Goal: Task Accomplishment & Management: Complete application form

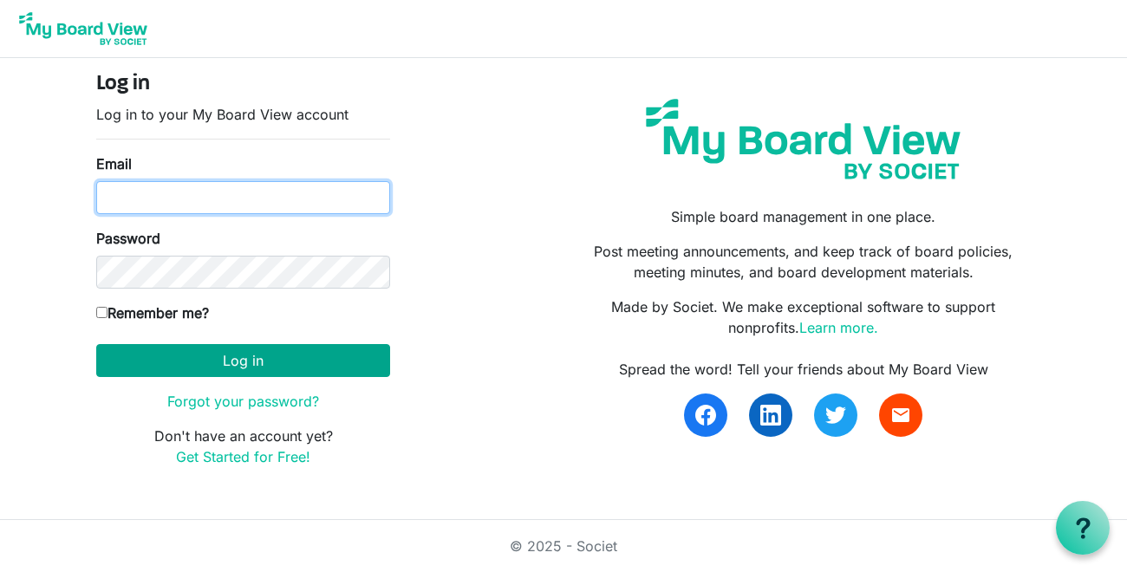
type input "carin@habitatsaltlake.org"
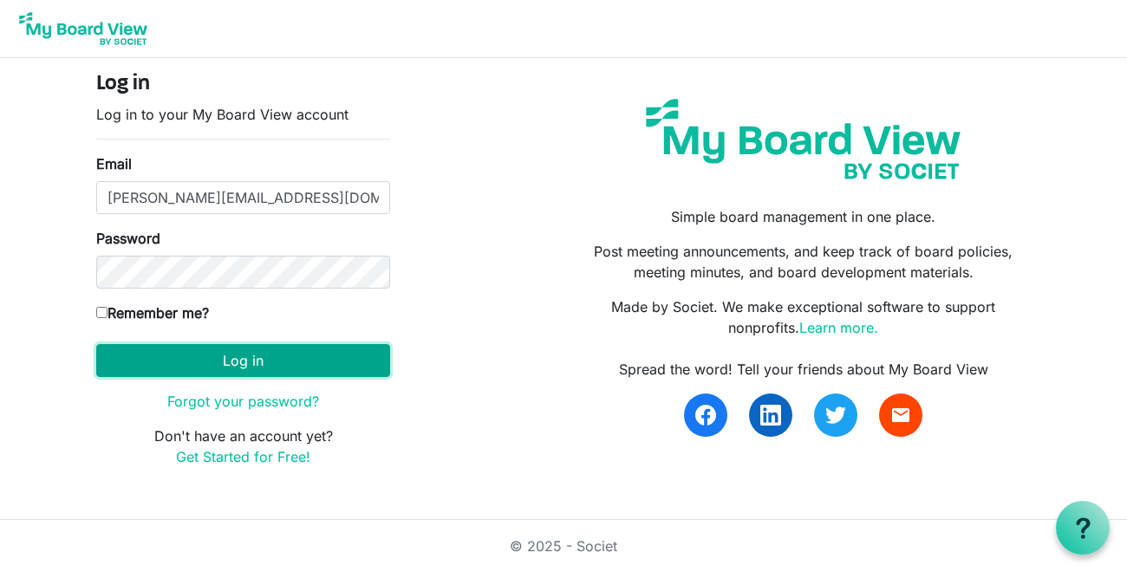
click at [168, 359] on button "Log in" at bounding box center [243, 360] width 294 height 33
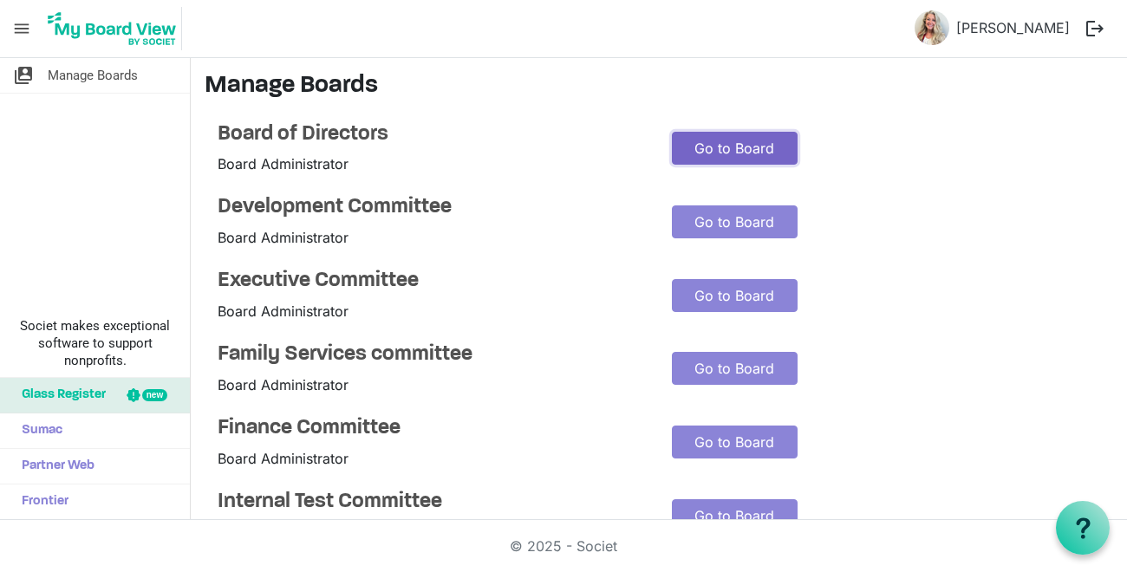
click at [721, 146] on link "Go to Board" at bounding box center [735, 148] width 126 height 33
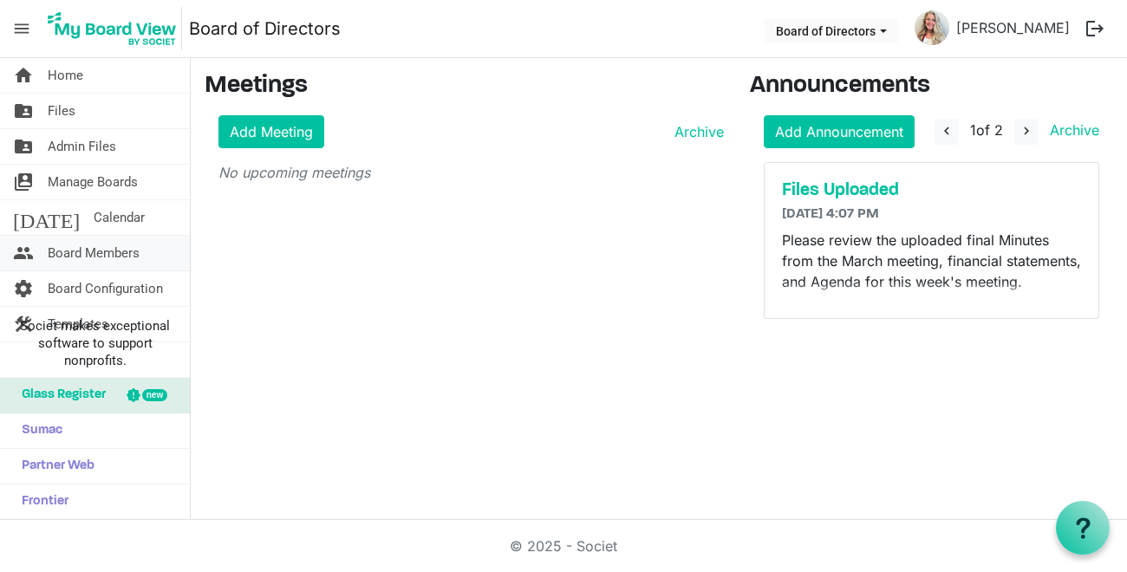
click at [78, 250] on span "Board Members" at bounding box center [94, 253] width 92 height 35
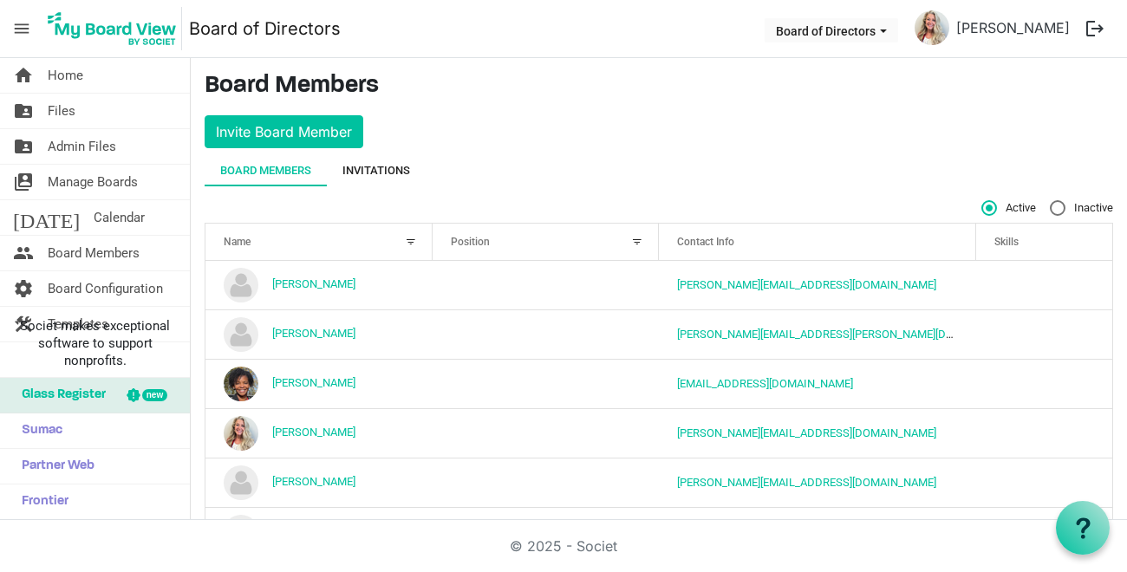
click at [373, 168] on div "Invitations" at bounding box center [377, 170] width 68 height 17
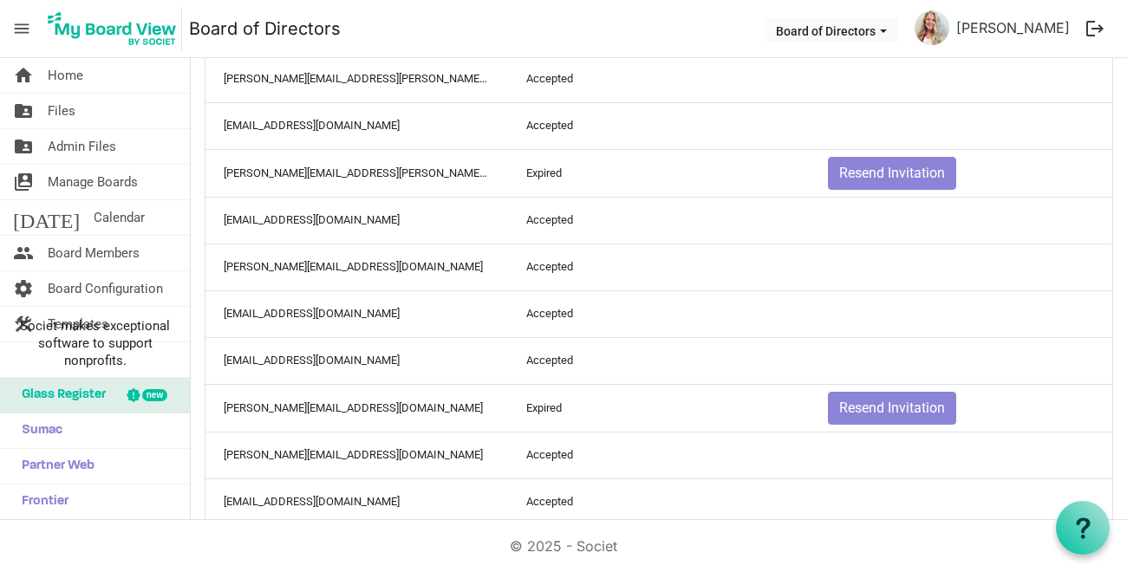
scroll to position [607, 0]
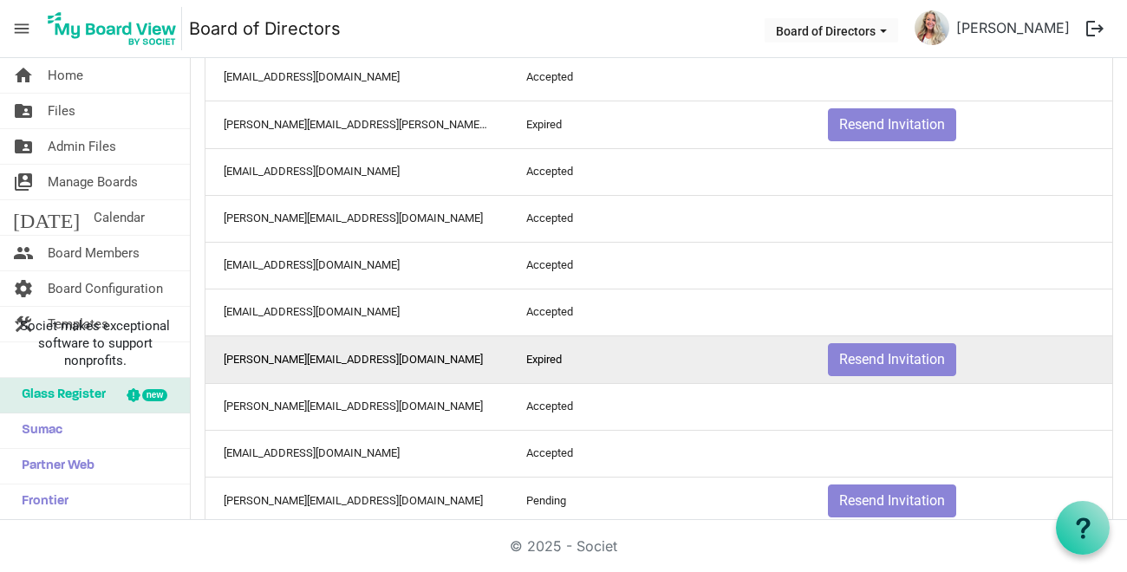
click at [274, 359] on td "rita@sheerambrosiabakery.com" at bounding box center [357, 360] width 303 height 48
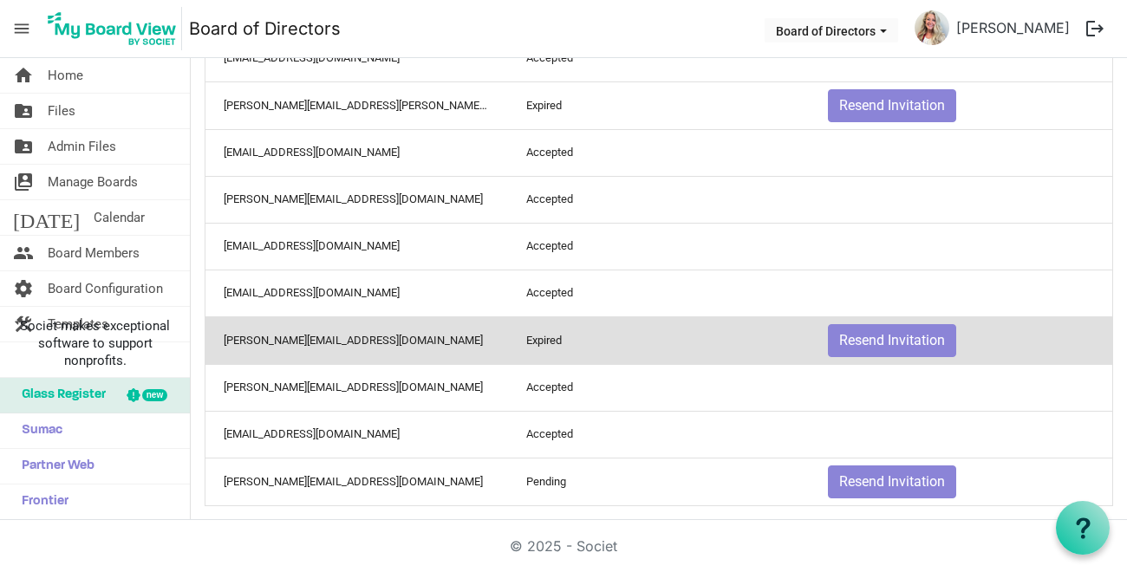
scroll to position [637, 0]
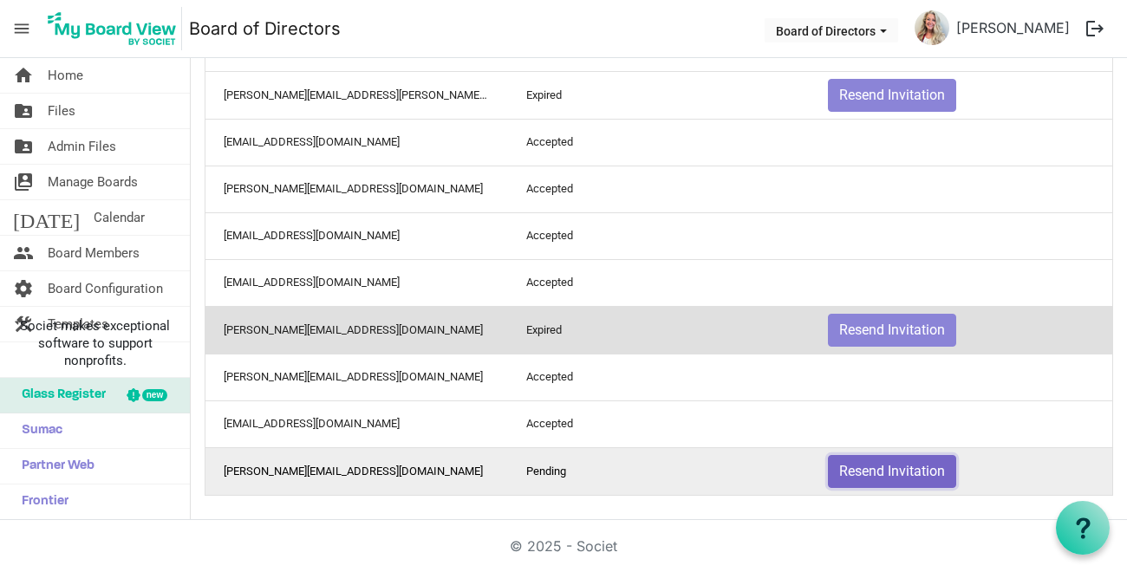
click at [878, 473] on button "Resend Invitation" at bounding box center [892, 471] width 128 height 33
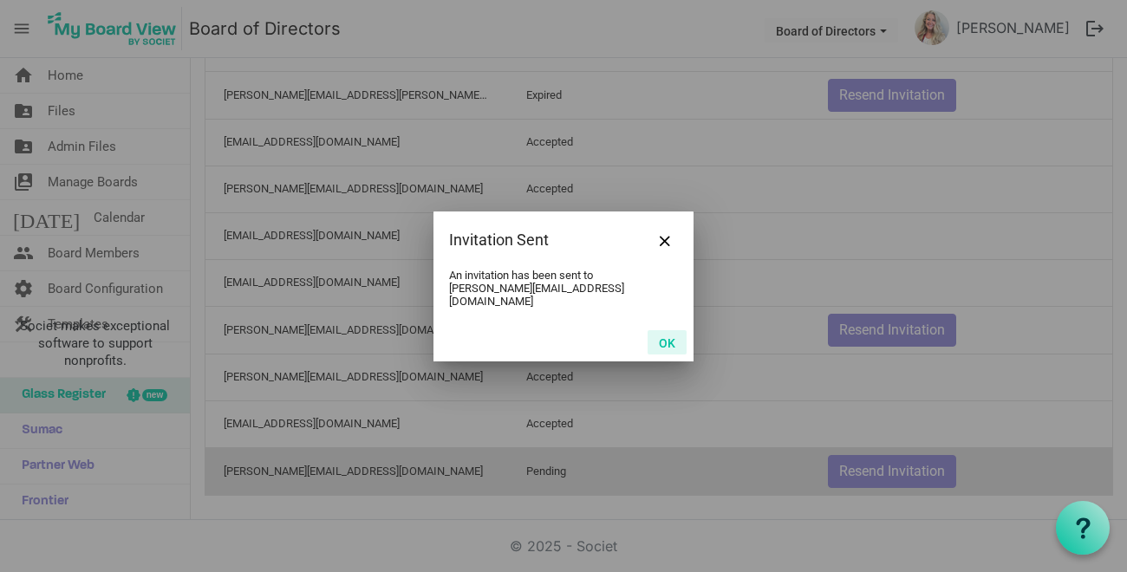
click at [663, 334] on button "OK" at bounding box center [667, 342] width 39 height 24
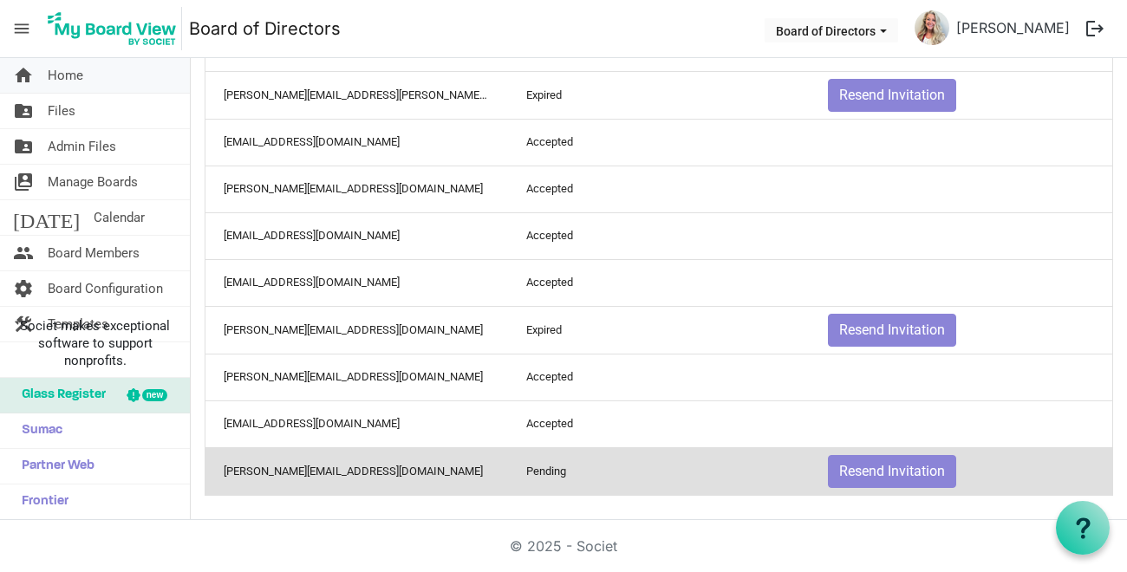
click at [59, 71] on span "Home" at bounding box center [66, 75] width 36 height 35
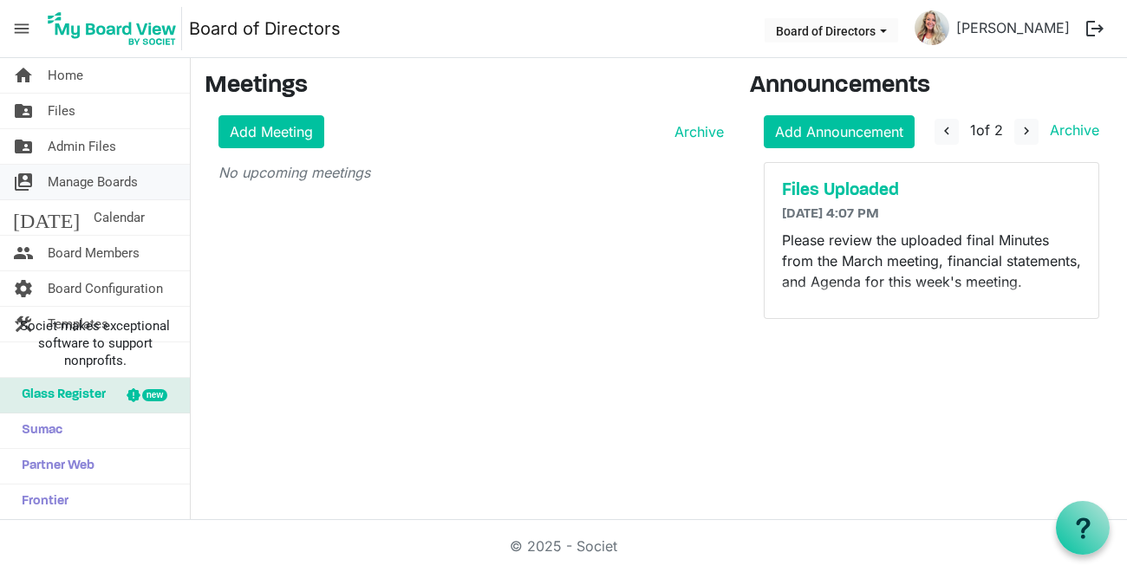
click at [57, 180] on span "Manage Boards" at bounding box center [93, 182] width 90 height 35
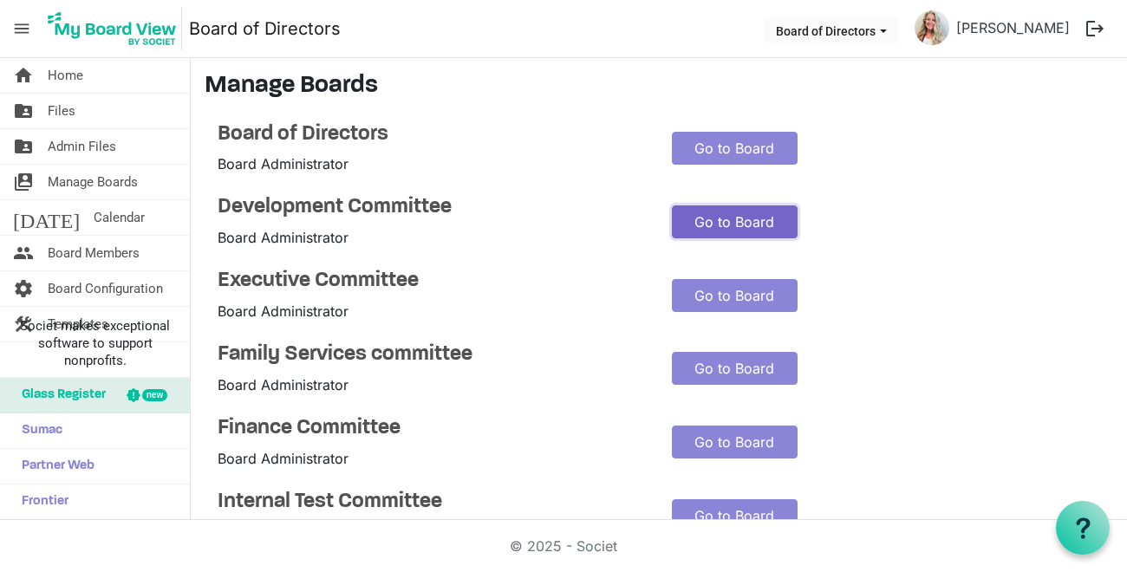
click at [717, 218] on link "Go to Board" at bounding box center [735, 222] width 126 height 33
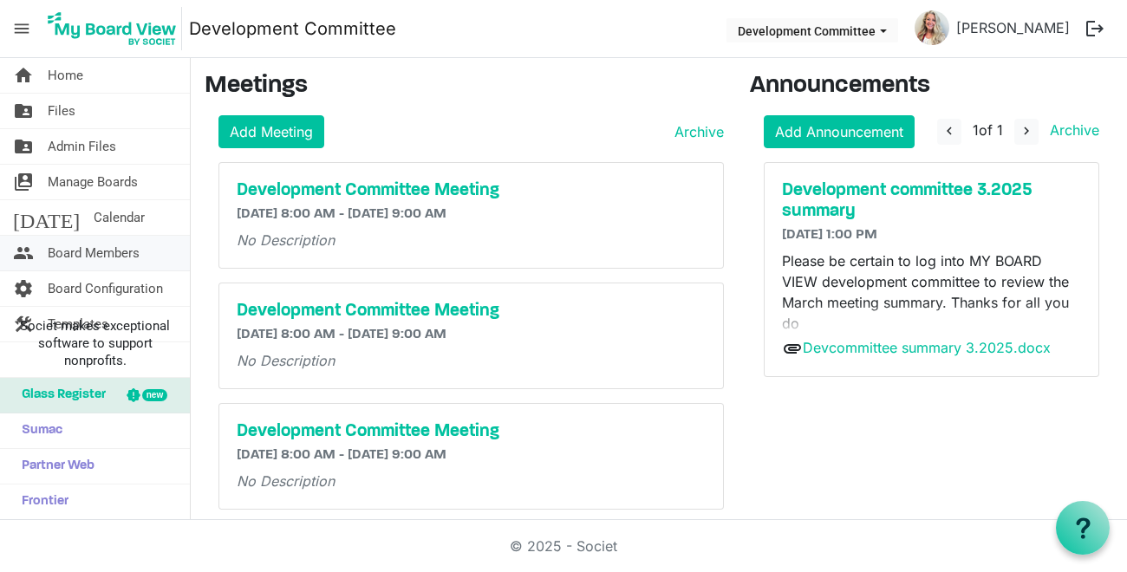
click at [75, 250] on span "Board Members" at bounding box center [94, 253] width 92 height 35
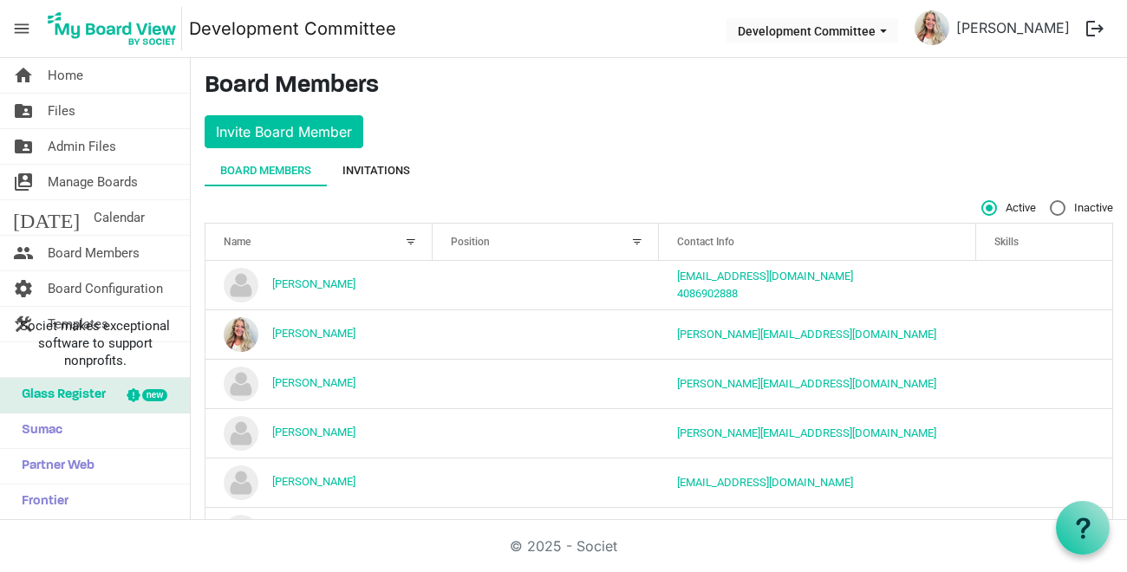
click at [375, 166] on div "Invitations" at bounding box center [377, 170] width 68 height 17
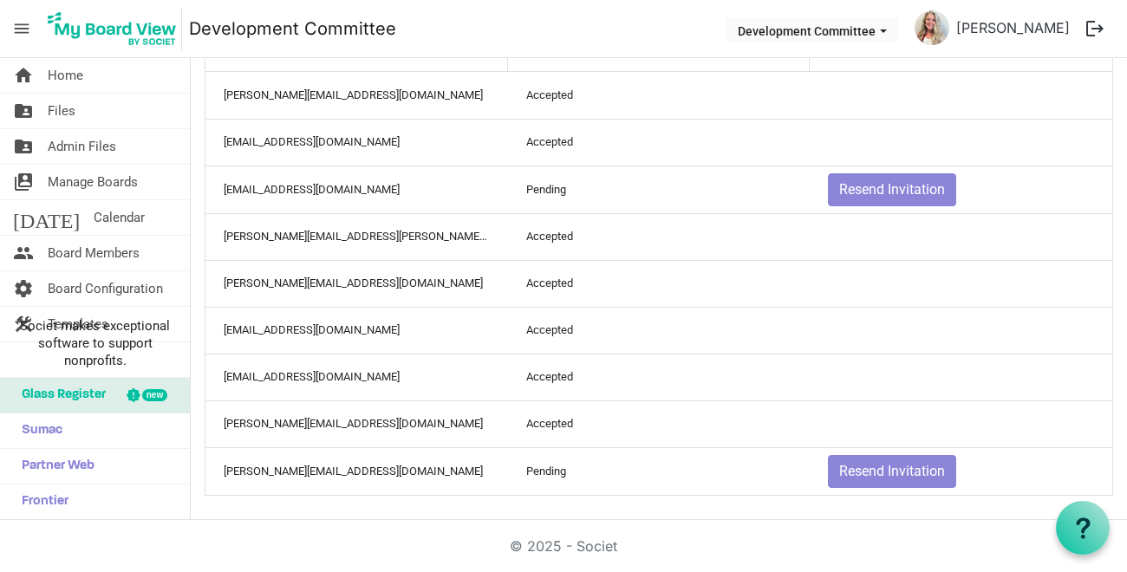
scroll to position [167, 0]
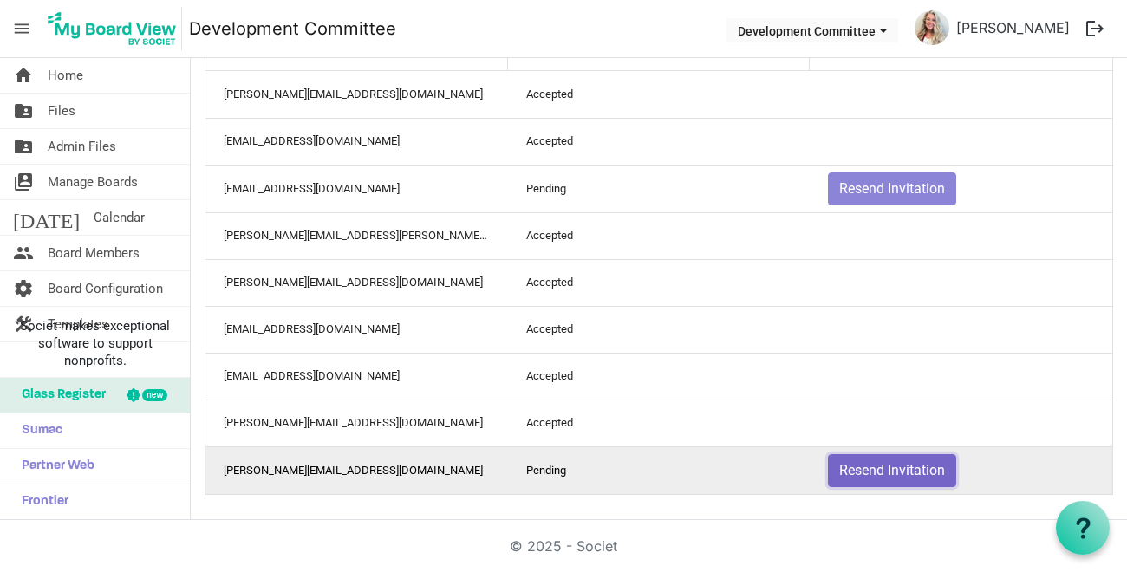
click at [917, 462] on button "Resend Invitation" at bounding box center [892, 470] width 128 height 33
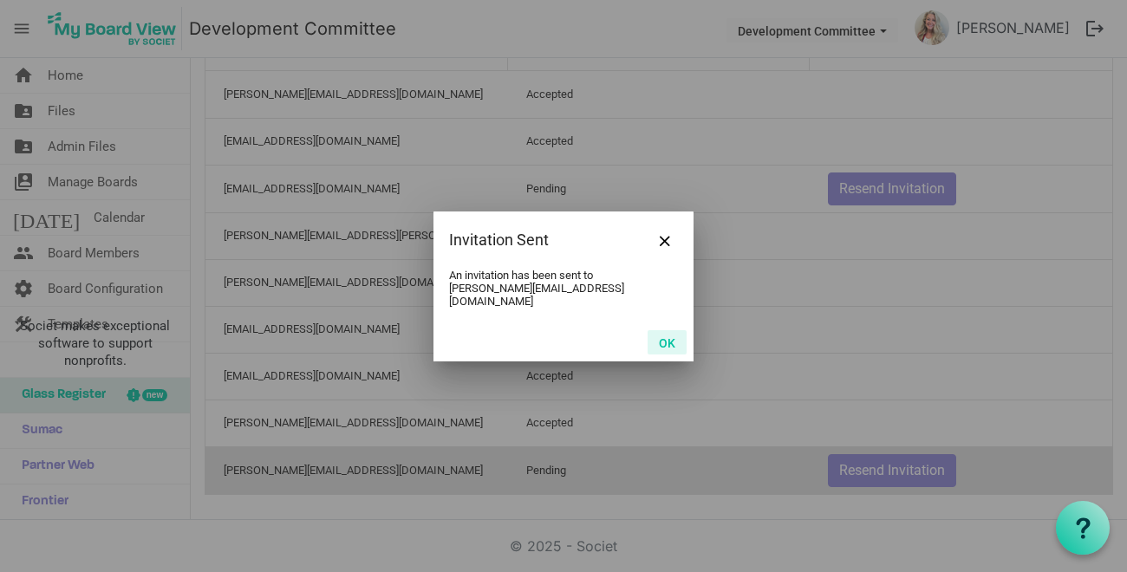
click at [672, 336] on button "OK" at bounding box center [667, 342] width 39 height 24
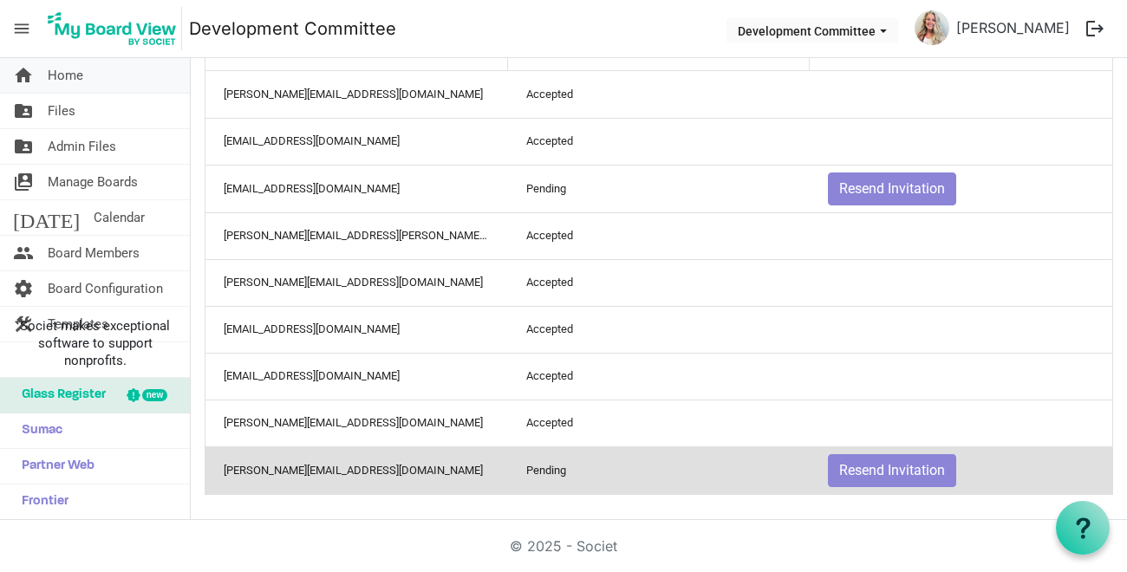
click at [54, 74] on span "Home" at bounding box center [66, 75] width 36 height 35
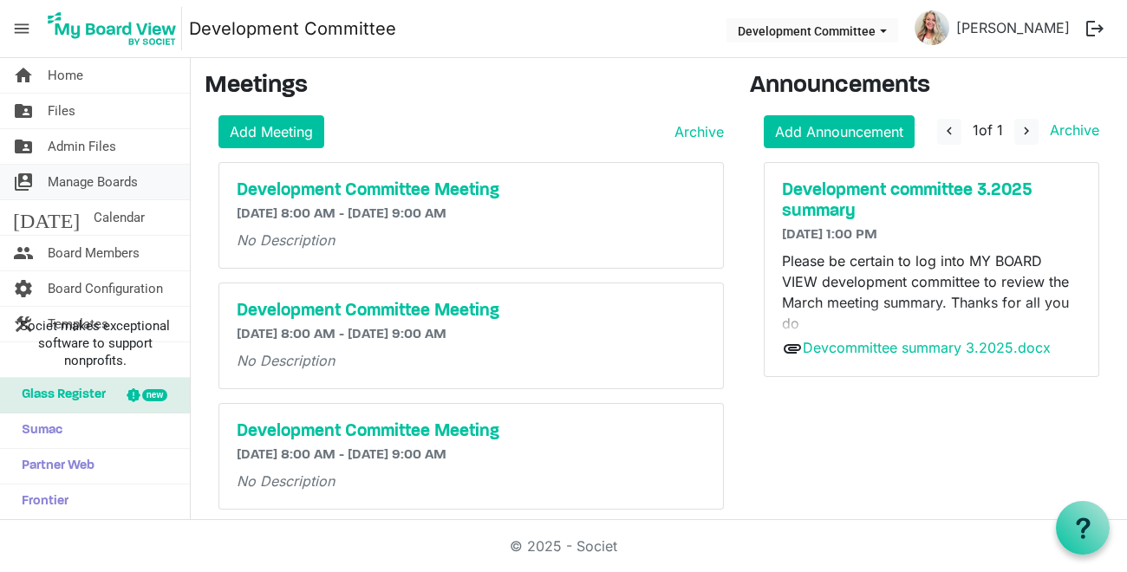
click at [83, 179] on span "Manage Boards" at bounding box center [93, 182] width 90 height 35
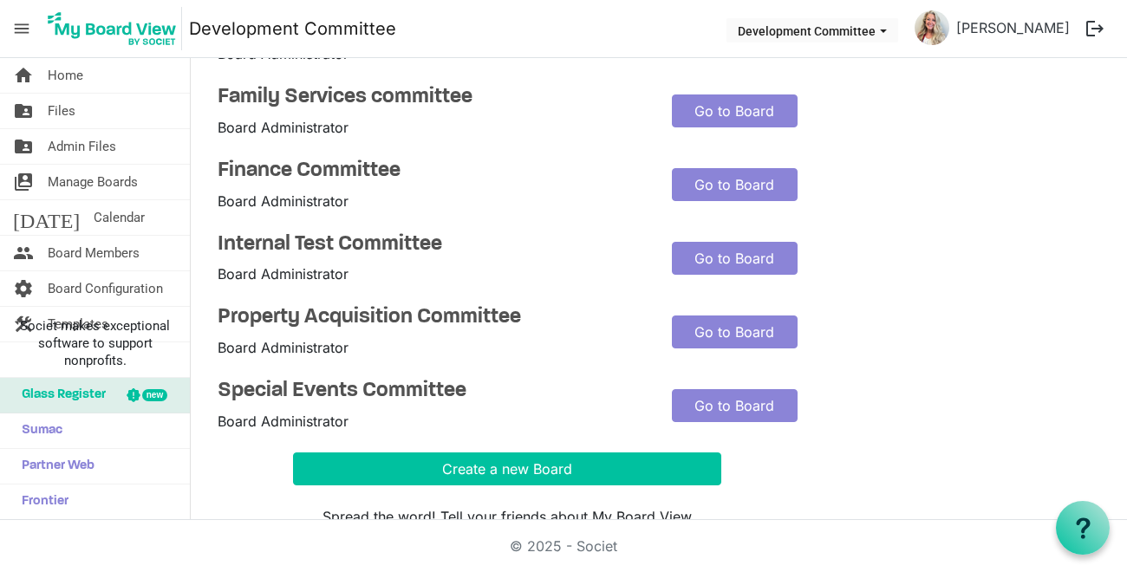
scroll to position [260, 0]
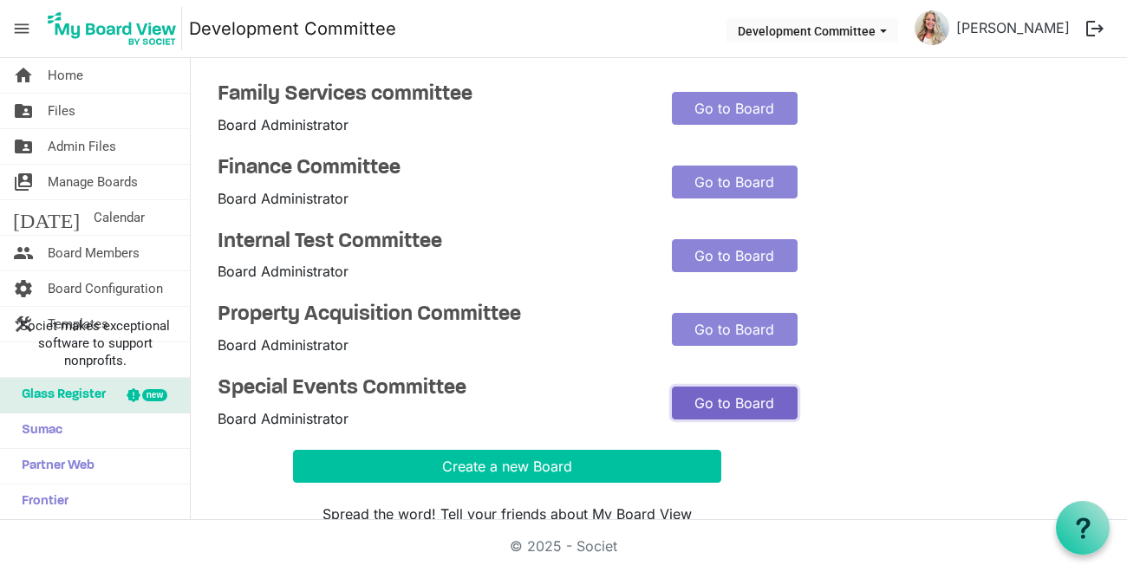
click at [721, 402] on link "Go to Board" at bounding box center [735, 403] width 126 height 33
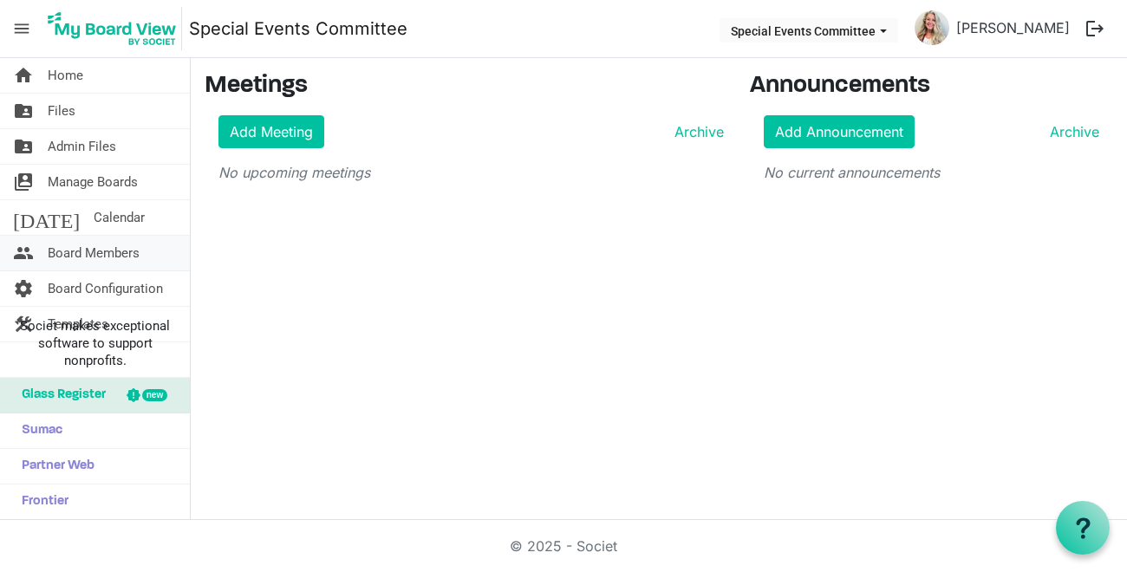
click at [72, 252] on span "Board Members" at bounding box center [94, 253] width 92 height 35
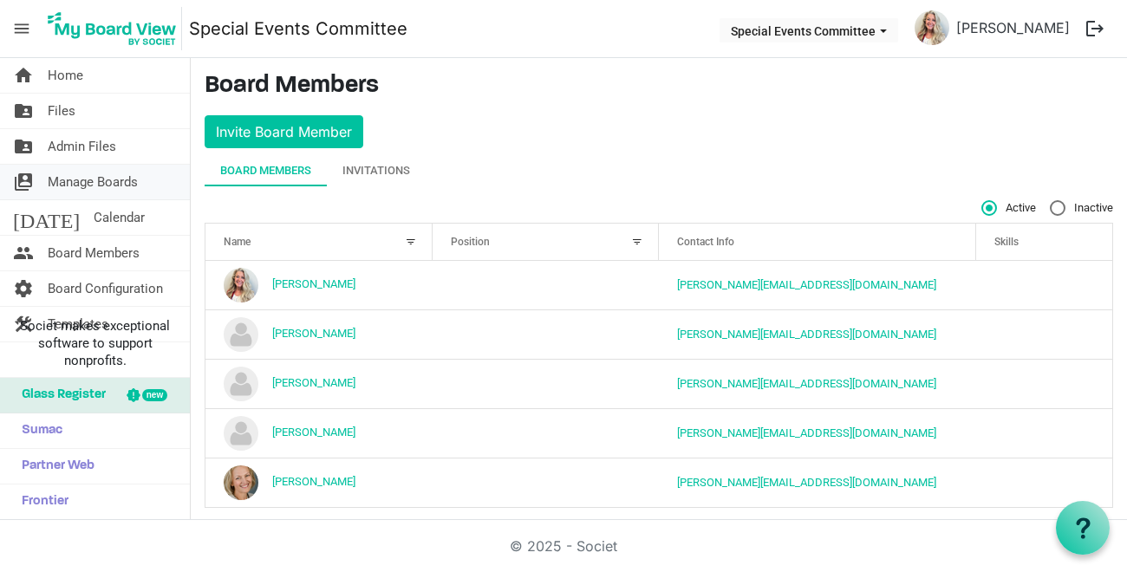
click at [59, 177] on span "Manage Boards" at bounding box center [93, 182] width 90 height 35
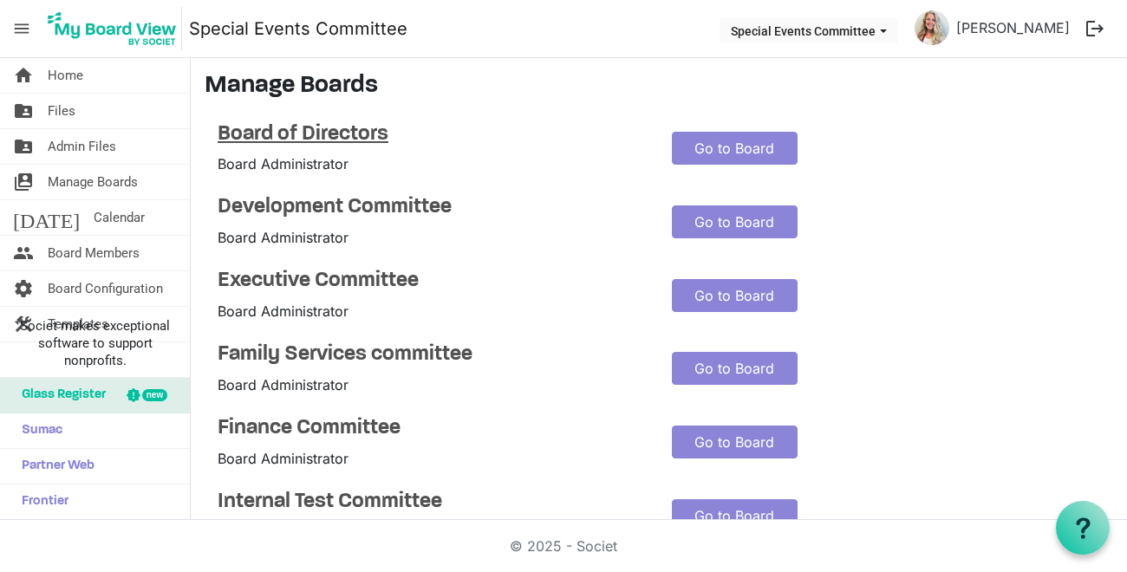
click at [278, 134] on h4 "Board of Directors" at bounding box center [432, 134] width 428 height 25
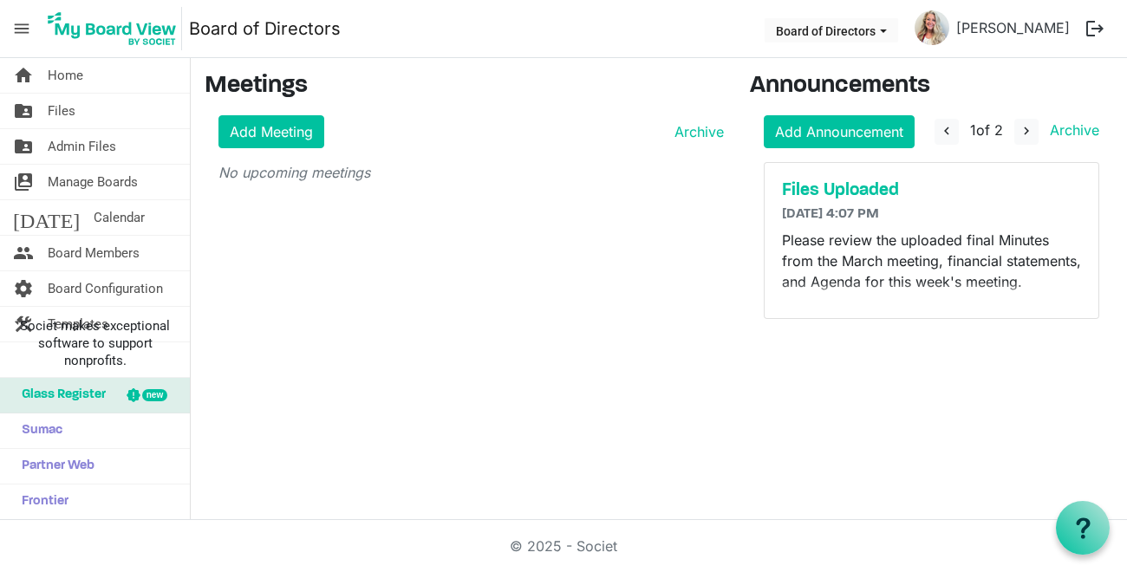
click at [62, 398] on span "Glass Register" at bounding box center [59, 395] width 93 height 35
click at [255, 134] on link "Add Meeting" at bounding box center [272, 131] width 106 height 33
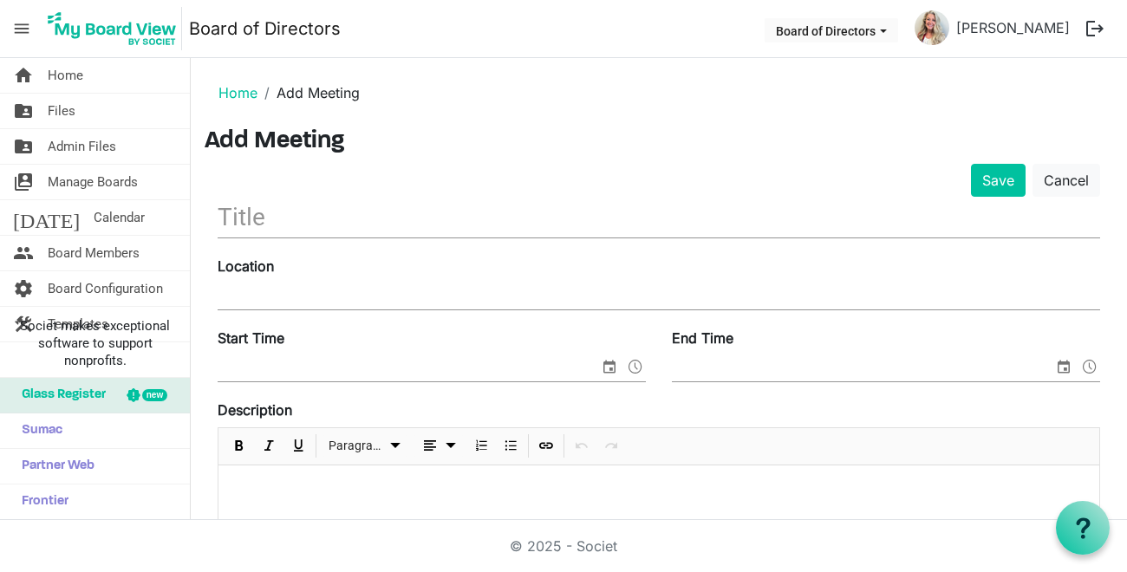
click at [258, 275] on label "Location" at bounding box center [246, 266] width 56 height 21
click at [258, 284] on input "Location" at bounding box center [659, 297] width 883 height 26
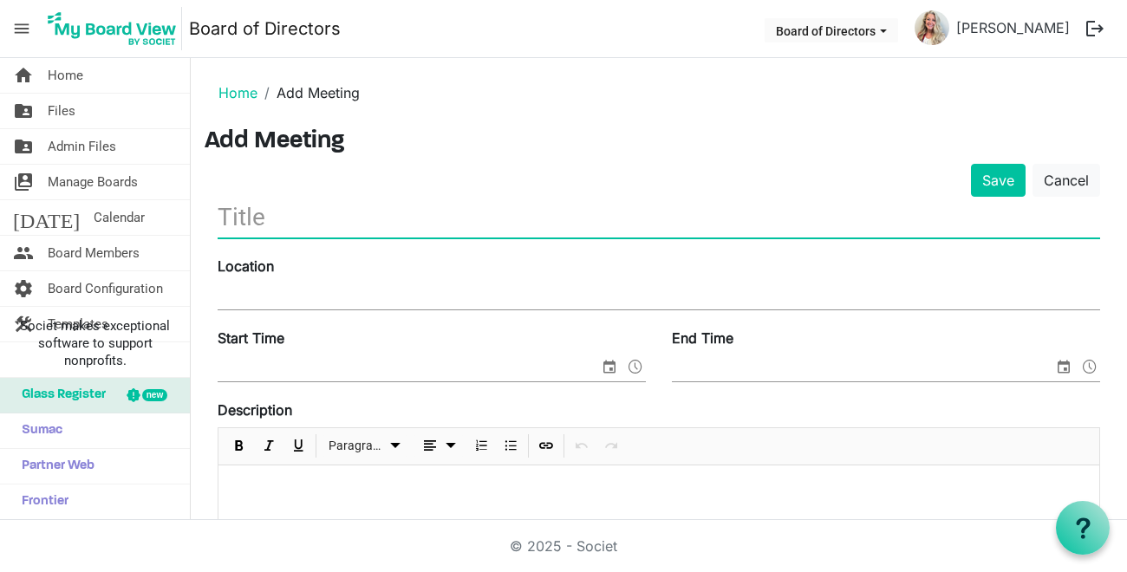
click at [264, 208] on input "text" at bounding box center [659, 217] width 883 height 41
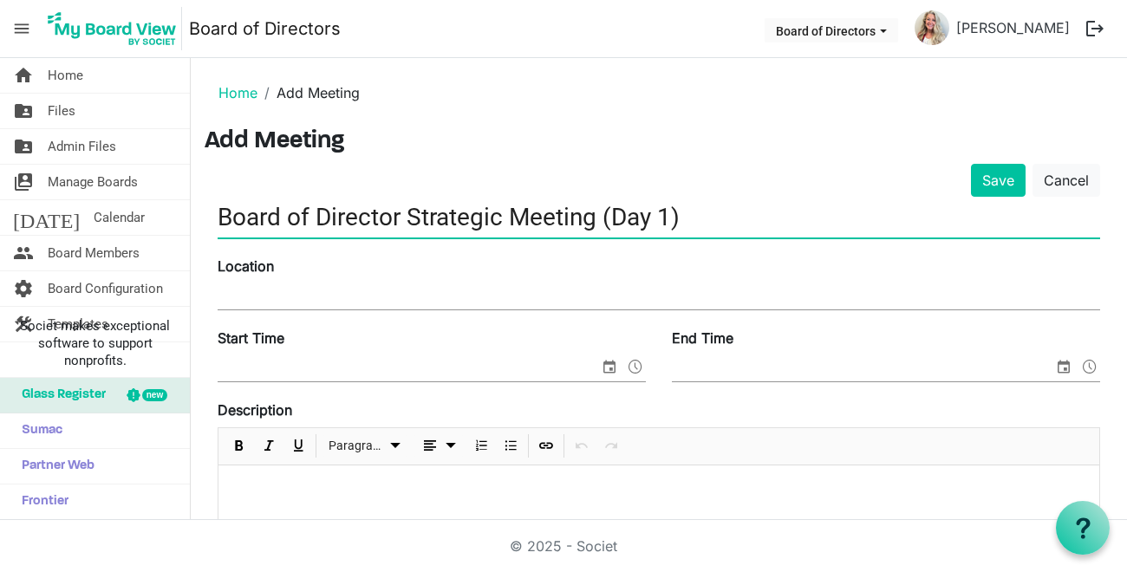
type input "Board of Director Strategic Meeting (Day 1)"
click at [239, 287] on input "Location" at bounding box center [659, 297] width 883 height 26
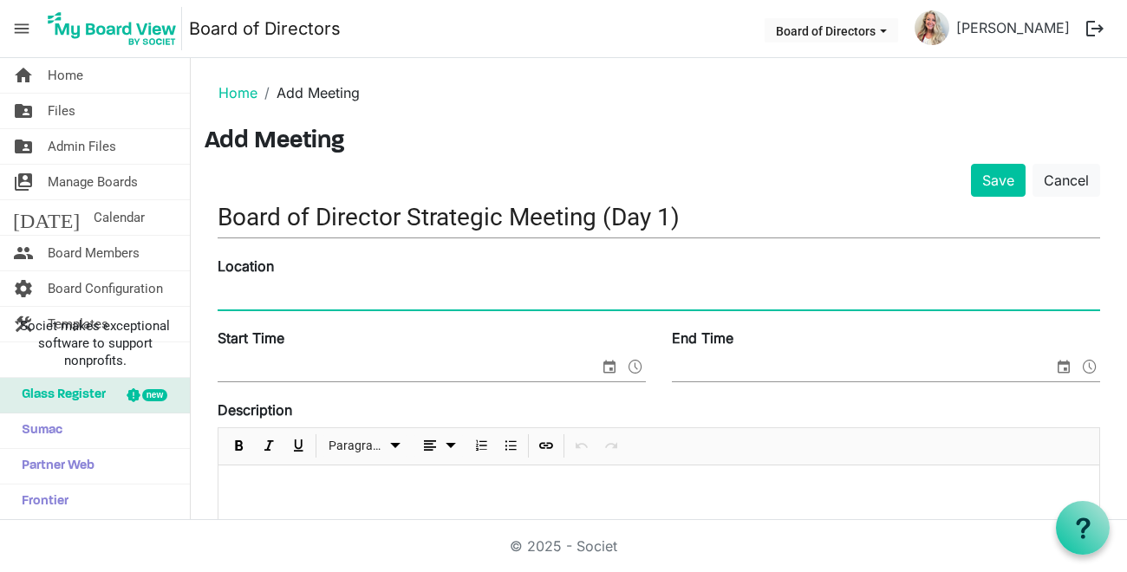
click at [239, 367] on input "Start Time" at bounding box center [409, 369] width 382 height 26
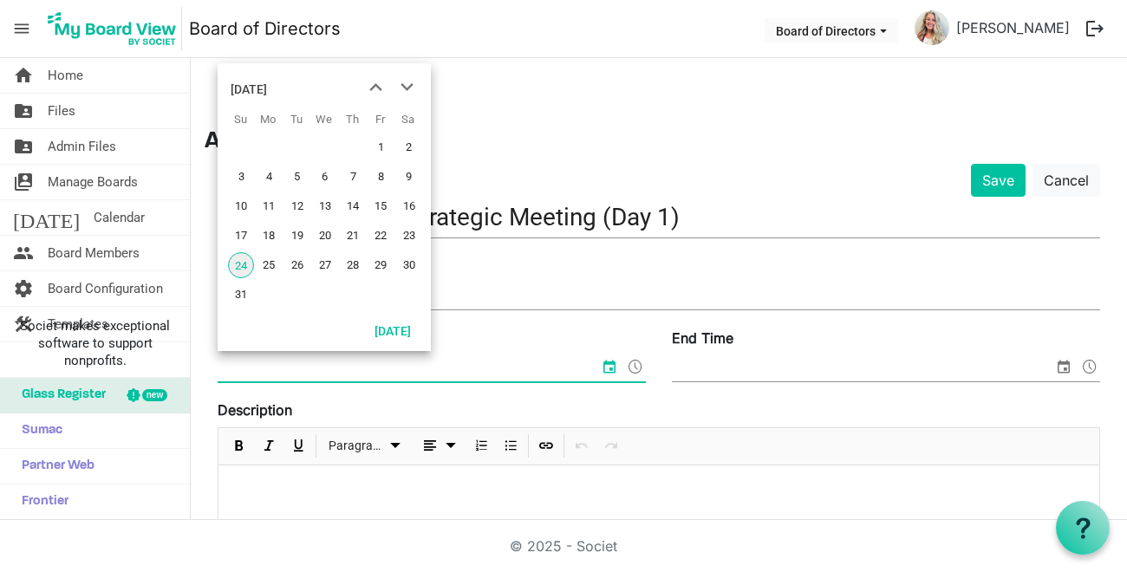
click at [633, 365] on span at bounding box center [635, 367] width 21 height 23
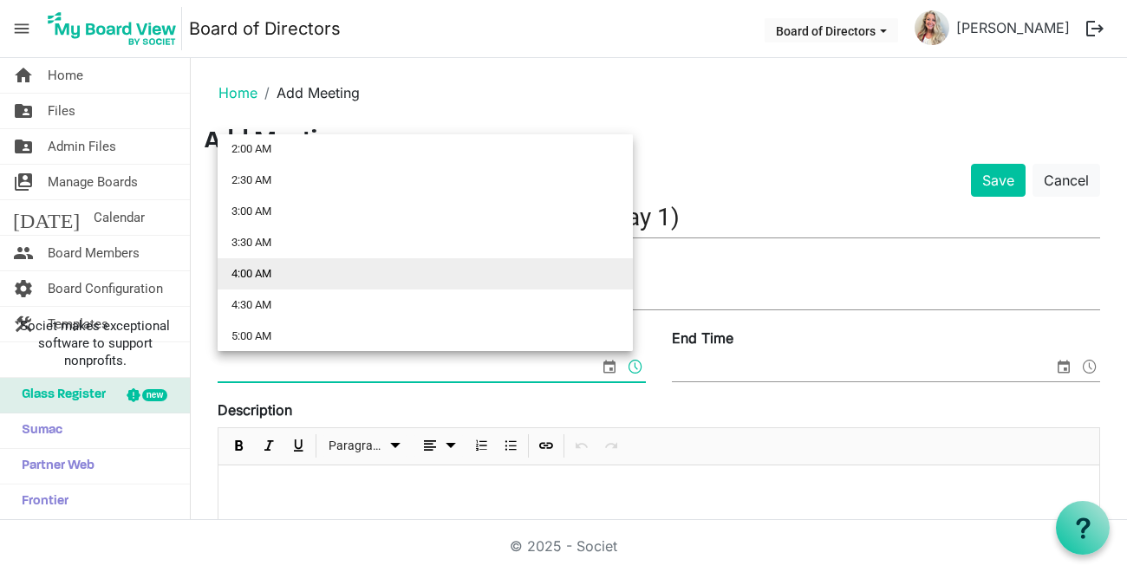
scroll to position [173, 0]
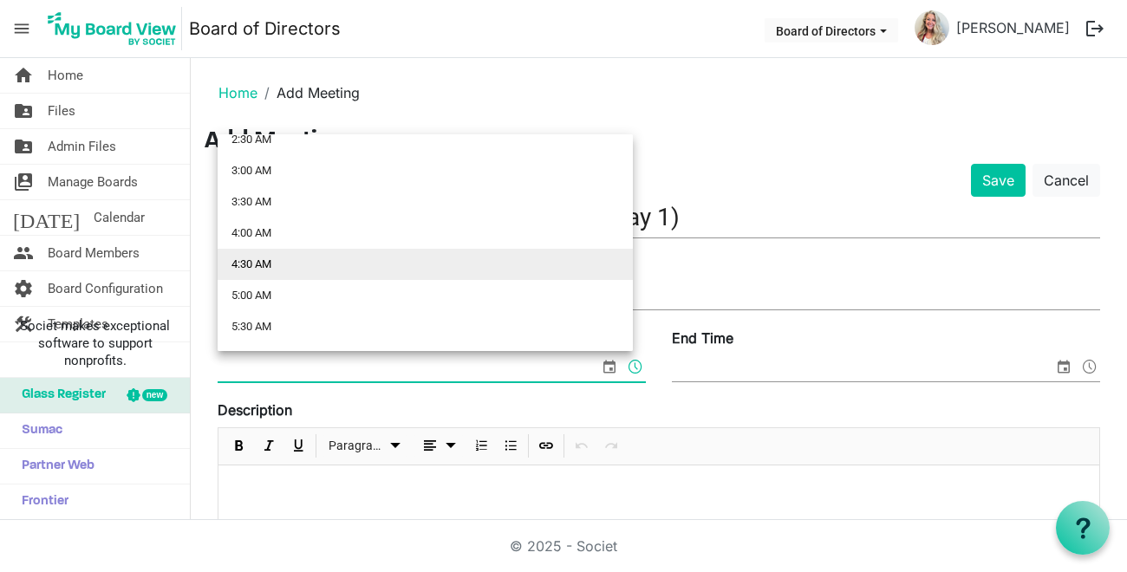
click at [253, 258] on li "4:30 AM" at bounding box center [425, 264] width 415 height 31
type input "8/24/2025 4:30 AM"
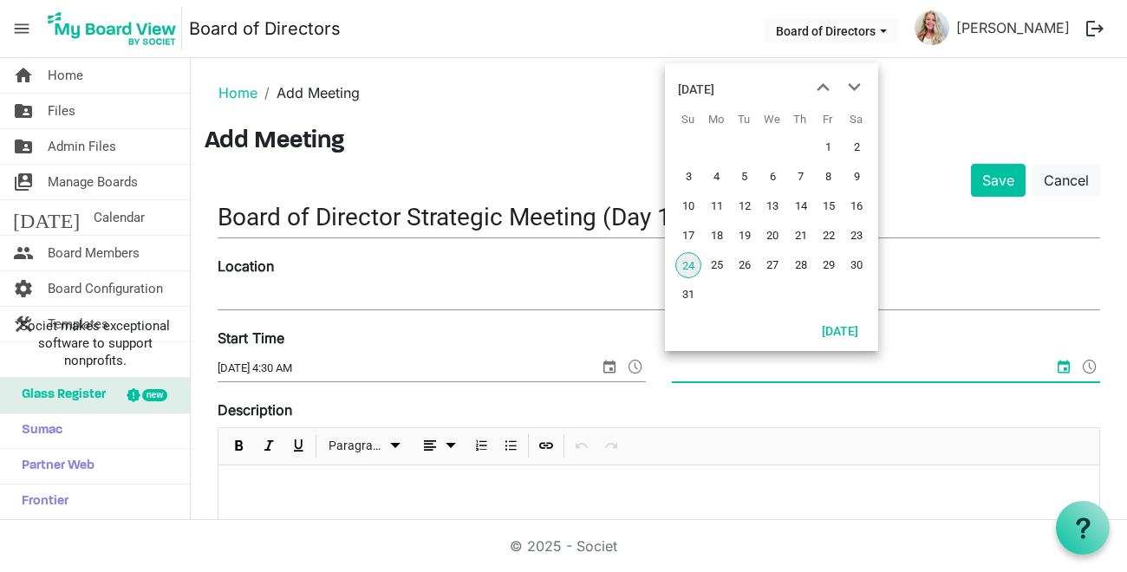
click at [733, 367] on input "End Time" at bounding box center [863, 369] width 382 height 26
click at [745, 267] on span "26" at bounding box center [745, 265] width 26 height 26
type input "8/26/2025 12:00 AM"
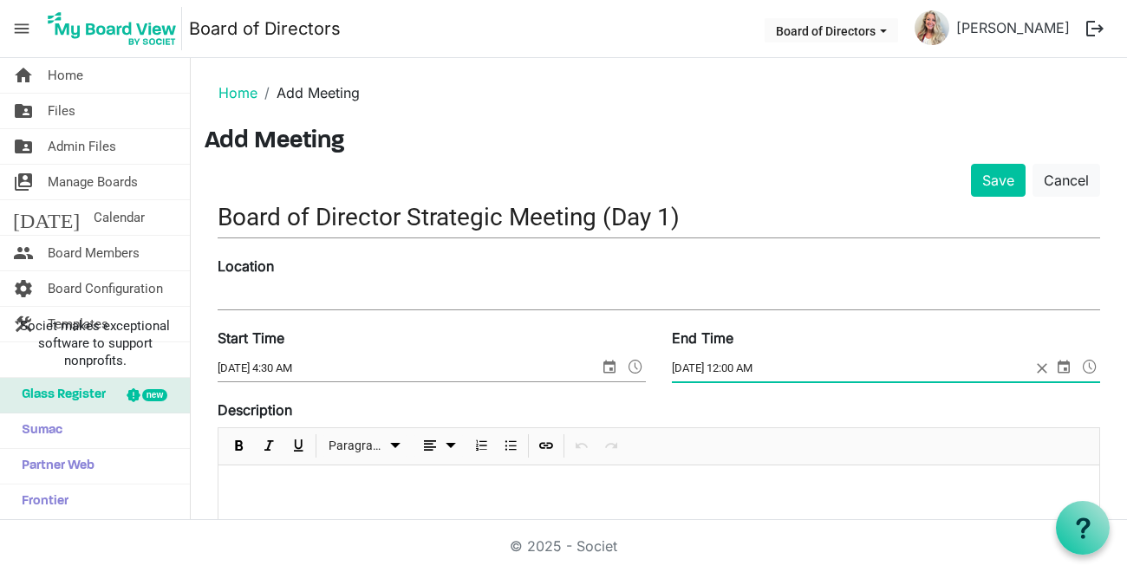
click at [250, 370] on input "8/24/2025 4:30 AM" at bounding box center [409, 369] width 382 height 26
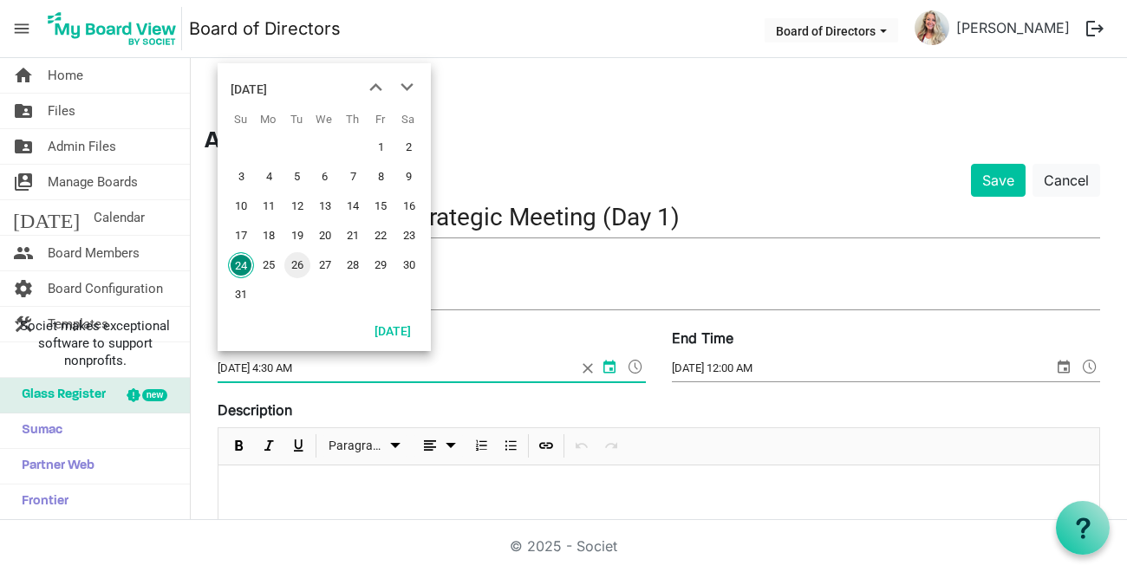
click at [297, 266] on span "26" at bounding box center [297, 265] width 26 height 26
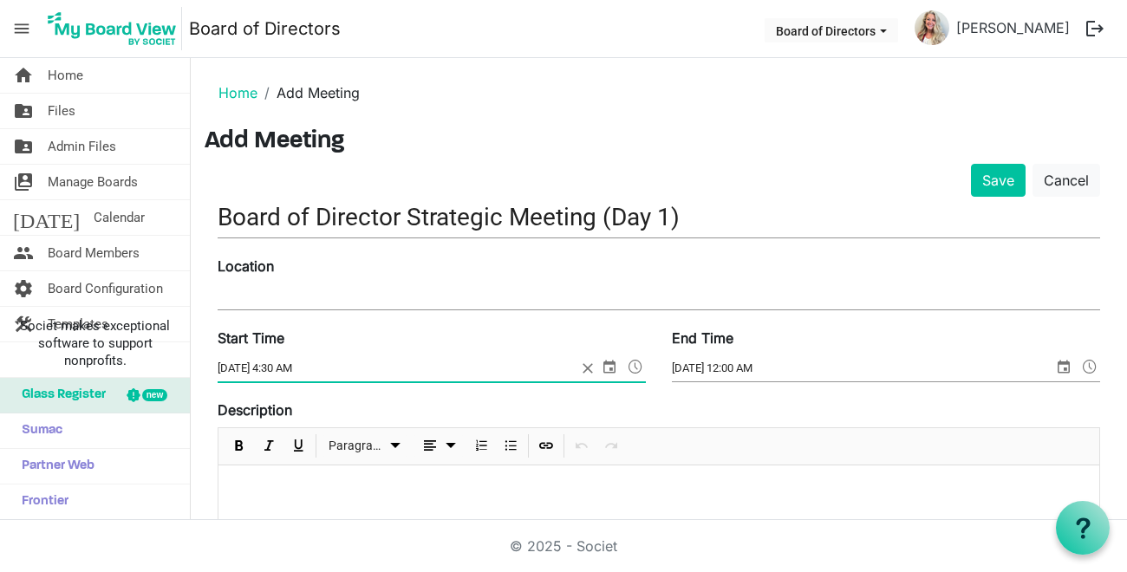
click at [631, 366] on span at bounding box center [635, 367] width 21 height 23
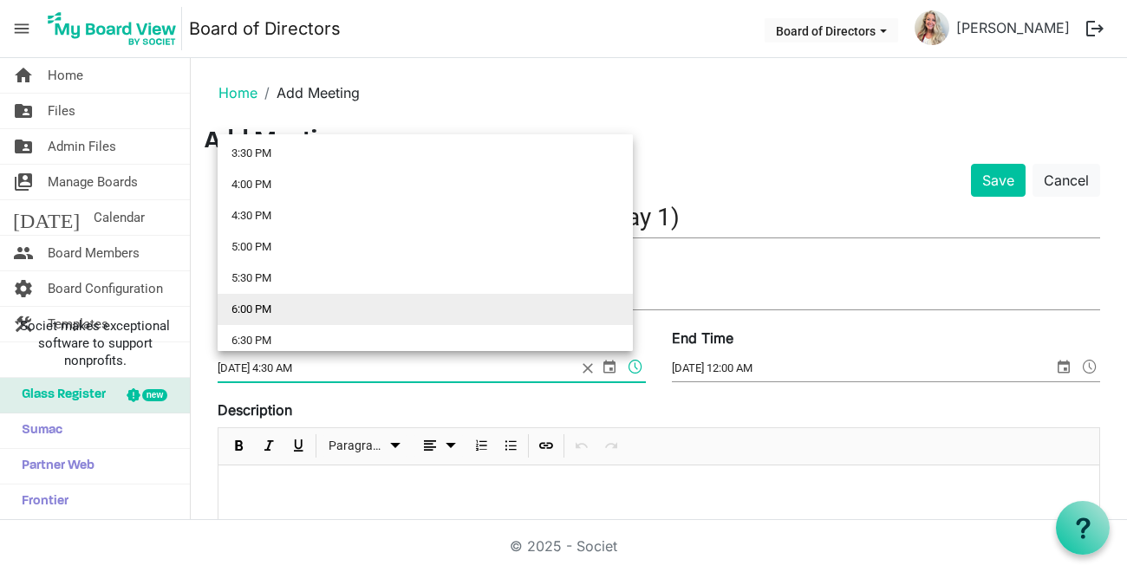
scroll to position [948, 0]
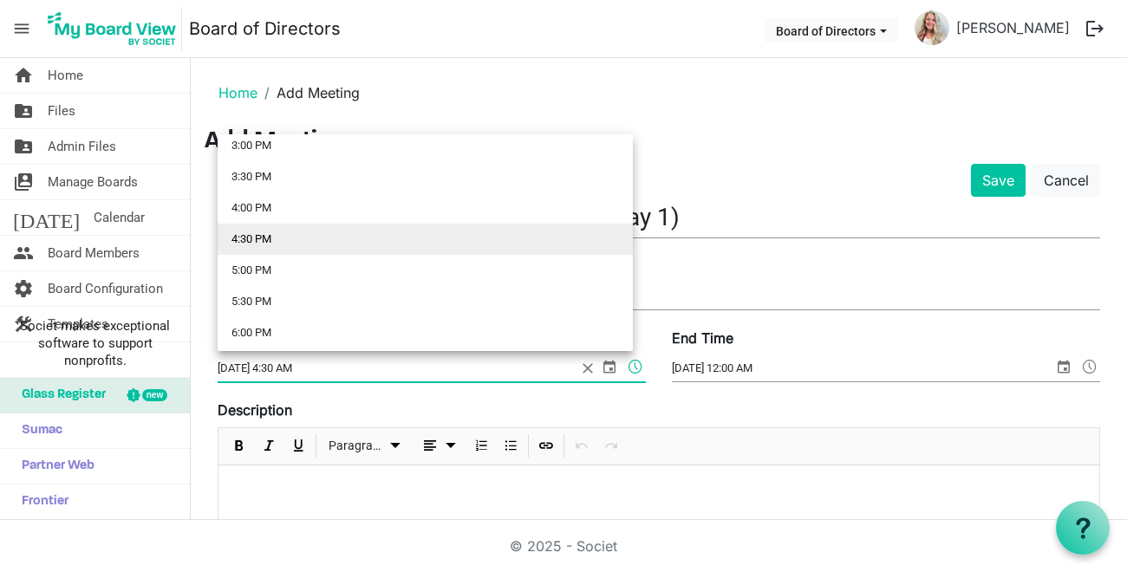
click at [269, 235] on li "4:30 PM" at bounding box center [425, 239] width 415 height 31
type input "8/26/2025 4:30 PM"
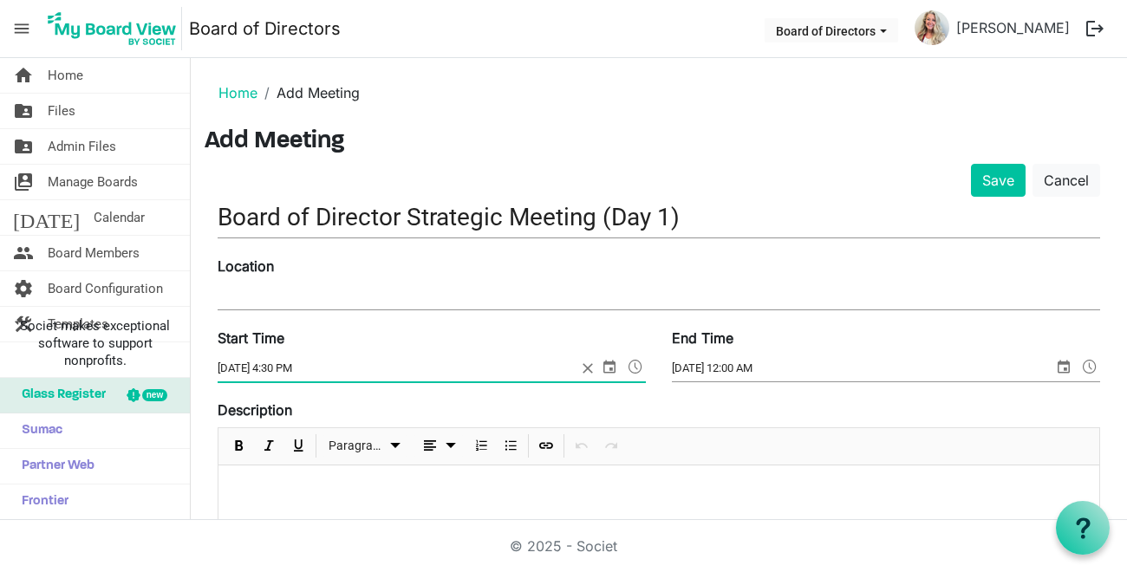
click at [760, 373] on input "8/26/2025 12:00 AM" at bounding box center [863, 369] width 382 height 26
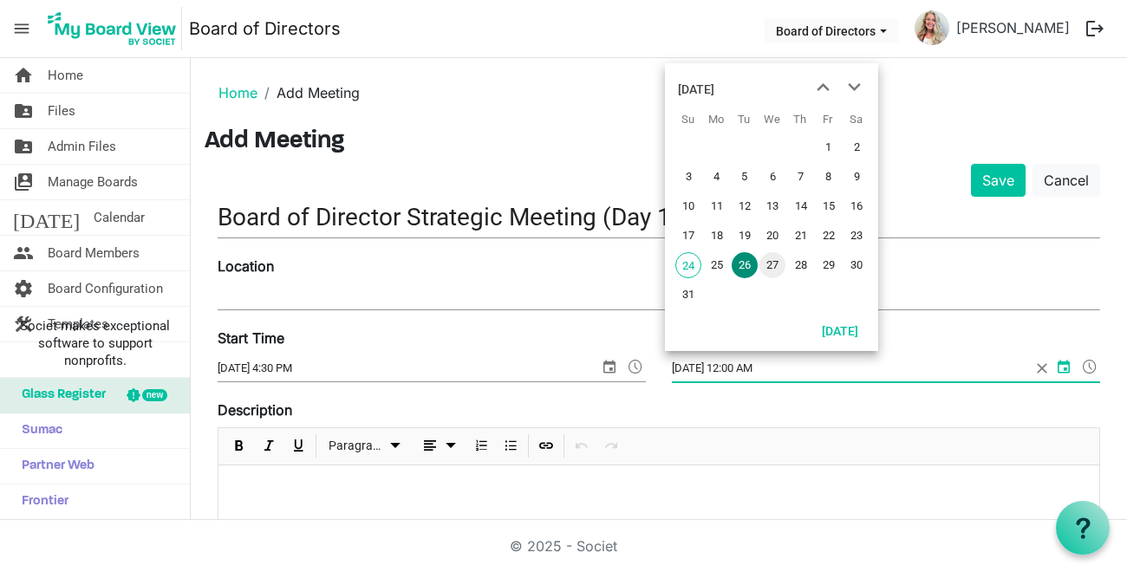
click at [776, 264] on span "27" at bounding box center [773, 265] width 26 height 26
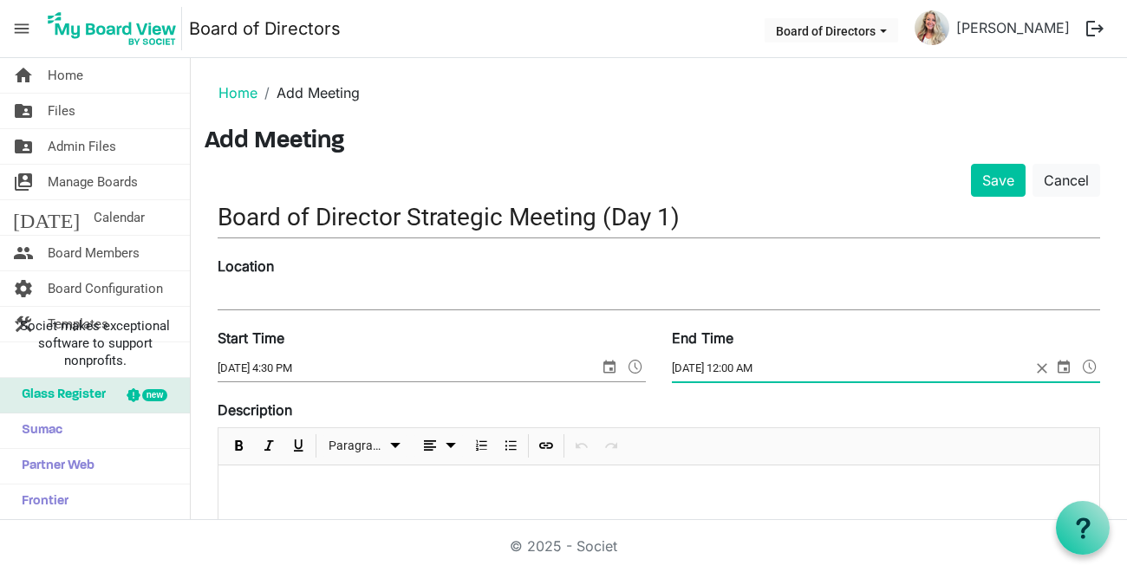
click at [690, 370] on input "8/27/2025 12:00 AM" at bounding box center [851, 369] width 359 height 26
click at [1054, 368] on span "select" at bounding box center [1064, 367] width 21 height 23
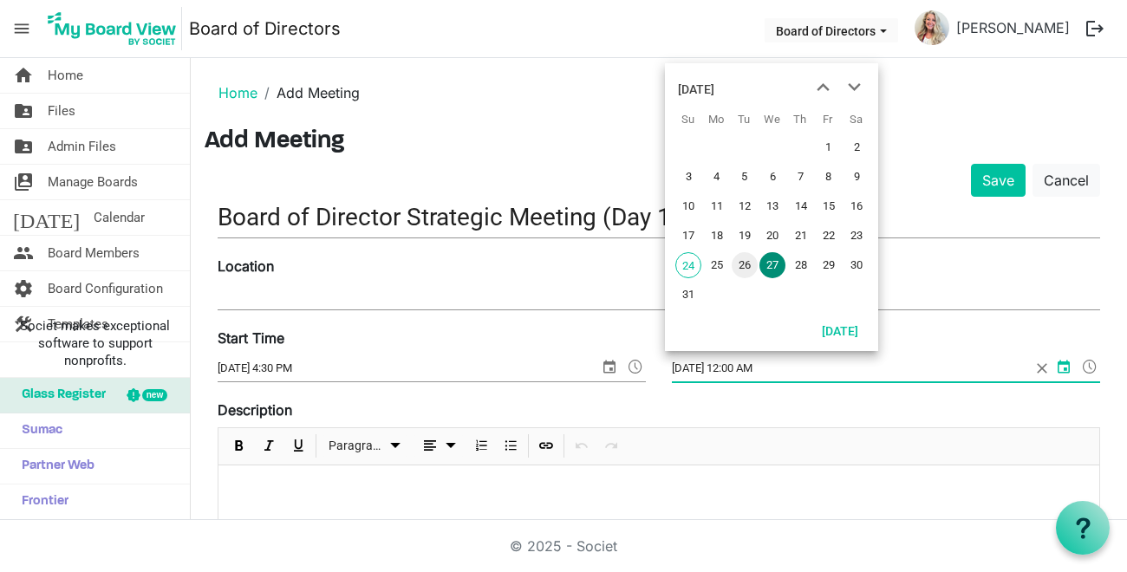
click at [749, 264] on span "26" at bounding box center [745, 265] width 26 height 26
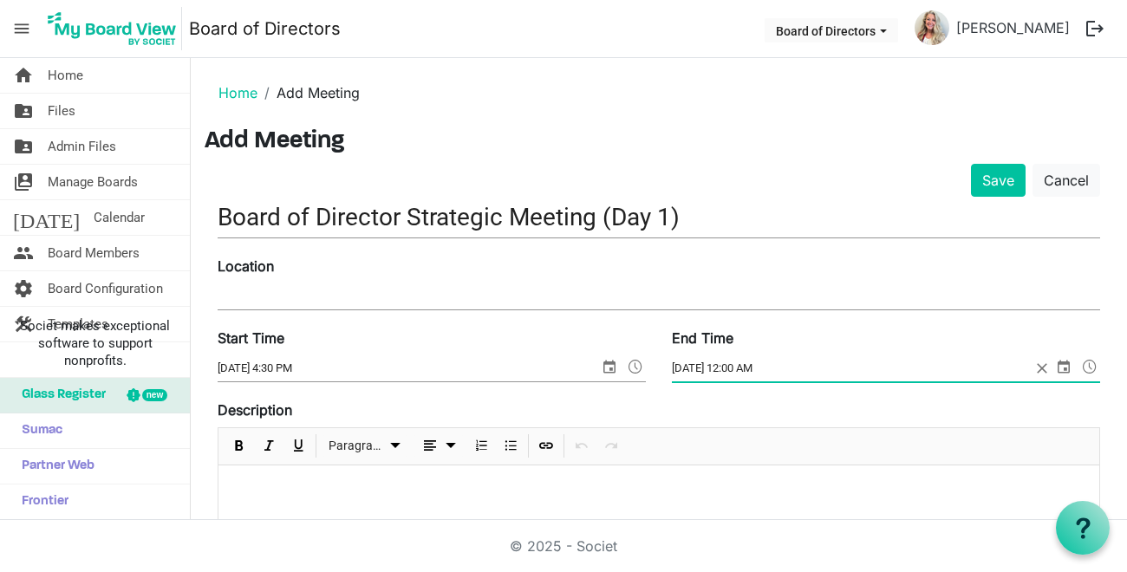
click at [1080, 363] on span at bounding box center [1090, 367] width 21 height 23
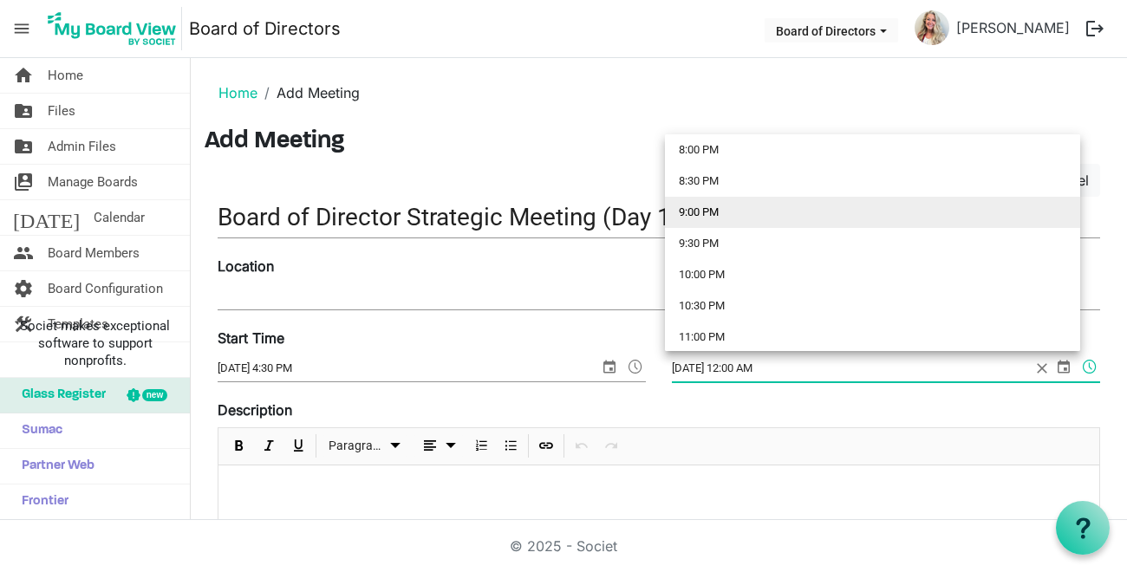
scroll to position [1208, 0]
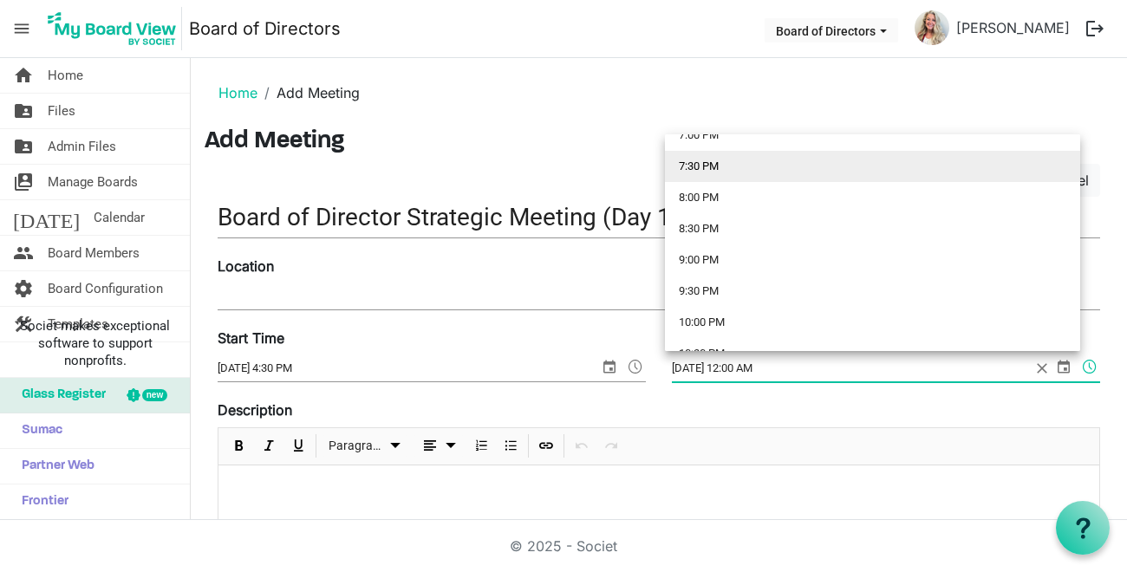
click at [693, 166] on li "7:30 PM" at bounding box center [872, 166] width 415 height 31
type input "8/26/2025 7:30 PM"
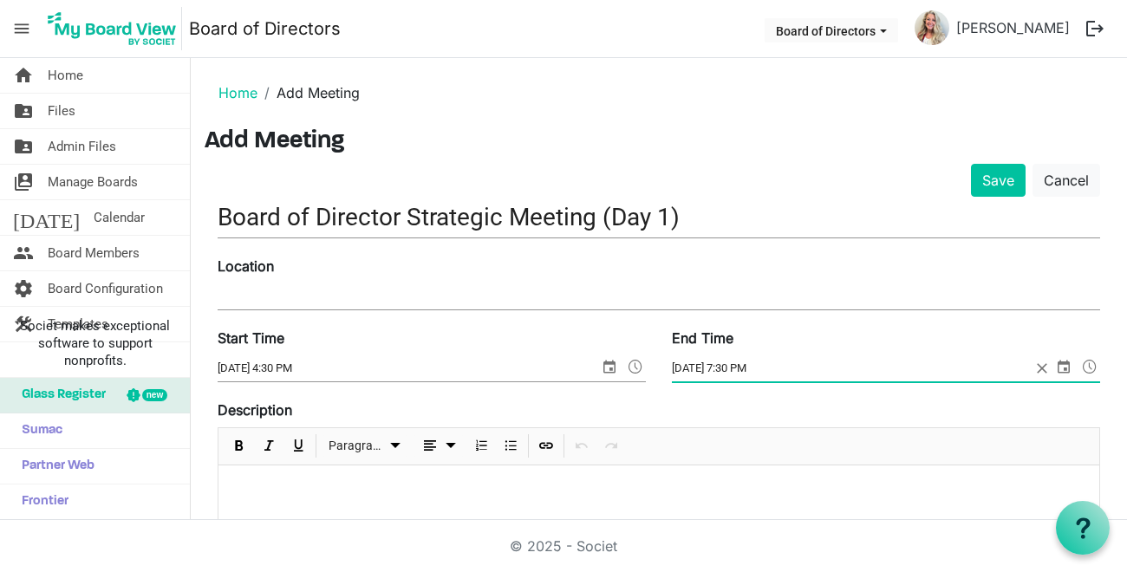
click at [229, 294] on input "Location" at bounding box center [659, 297] width 883 height 26
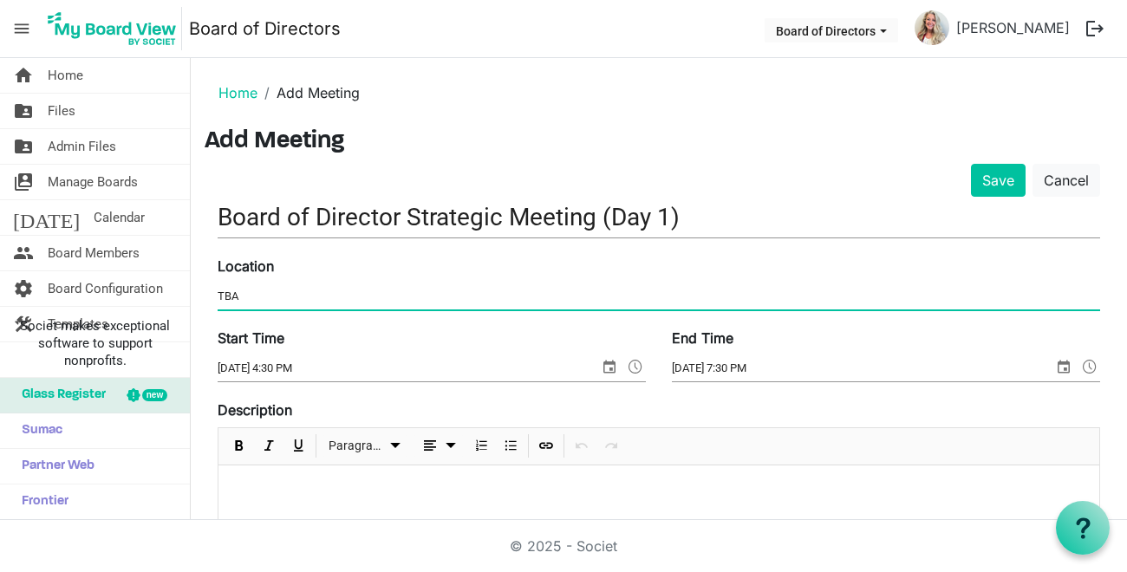
drag, startPoint x: 239, startPoint y: 293, endPoint x: 214, endPoint y: 292, distance: 25.2
click at [214, 292] on div "Location TBA" at bounding box center [659, 285] width 909 height 58
type input "Salt Lake City"
click at [402, 214] on input "Board of Director Strategic Meeting (Day 1)" at bounding box center [659, 217] width 883 height 41
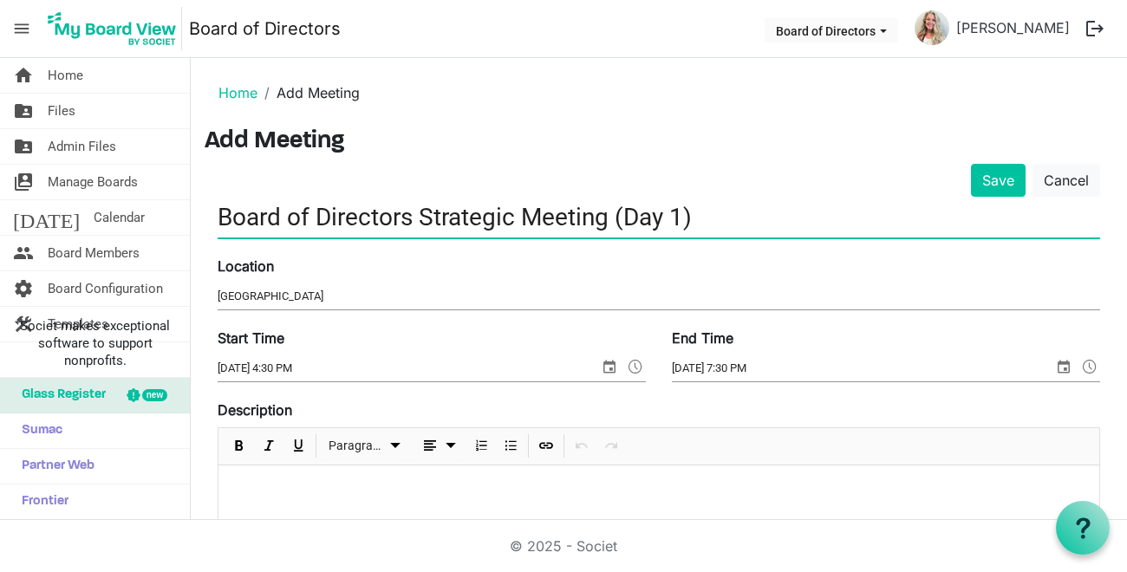
drag, startPoint x: 219, startPoint y: 216, endPoint x: 731, endPoint y: 214, distance: 512.5
click at [731, 214] on input "Board of Directors Strategic Meeting (Day 1)" at bounding box center [659, 217] width 883 height 41
type input "Board of Directors Strategic Meeting (Day 1)"
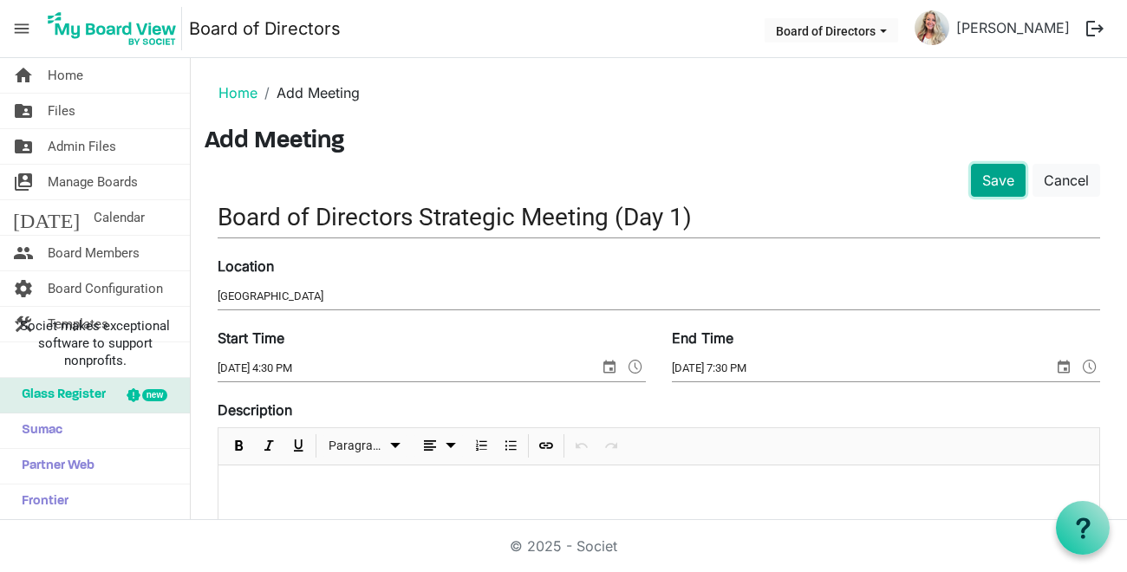
click at [995, 182] on button "Save" at bounding box center [998, 180] width 55 height 33
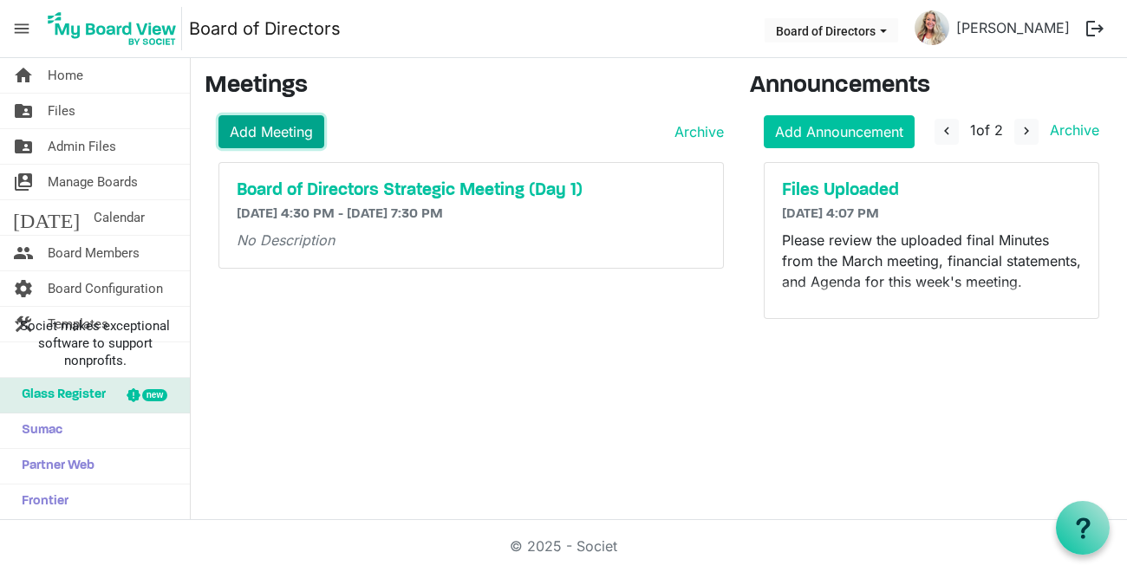
click at [267, 134] on link "Add Meeting" at bounding box center [272, 131] width 106 height 33
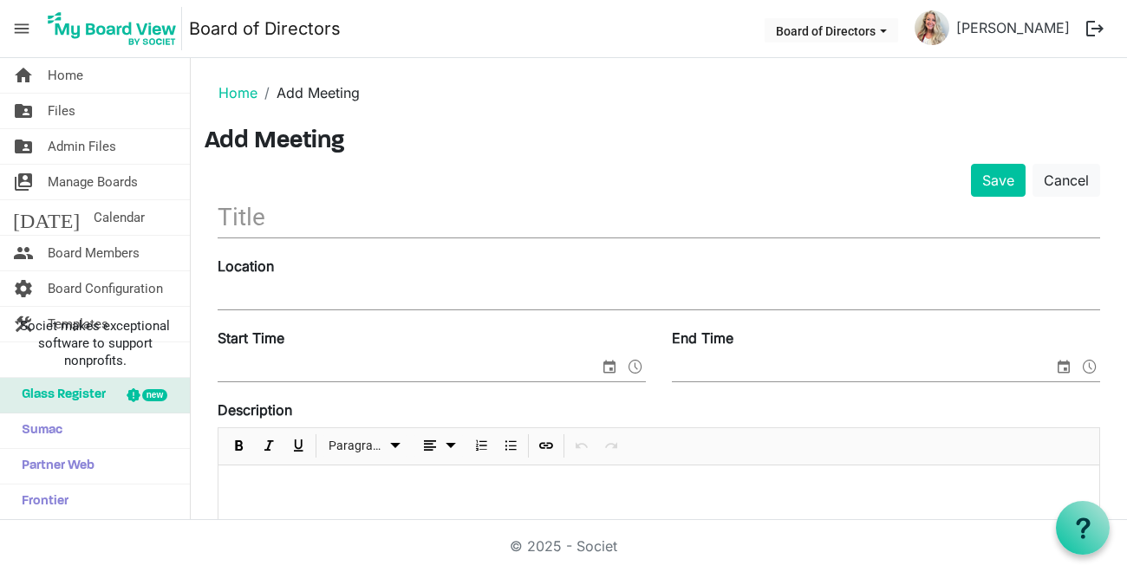
click at [258, 217] on input "text" at bounding box center [659, 217] width 883 height 41
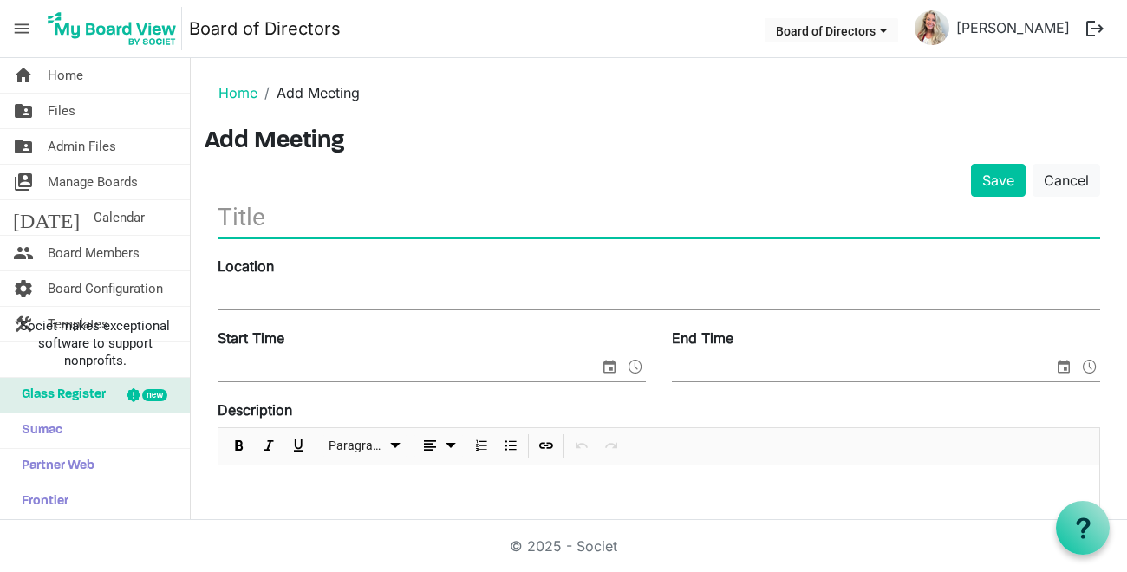
paste input "Board of Directors Strategic Meeting (Day 1)"
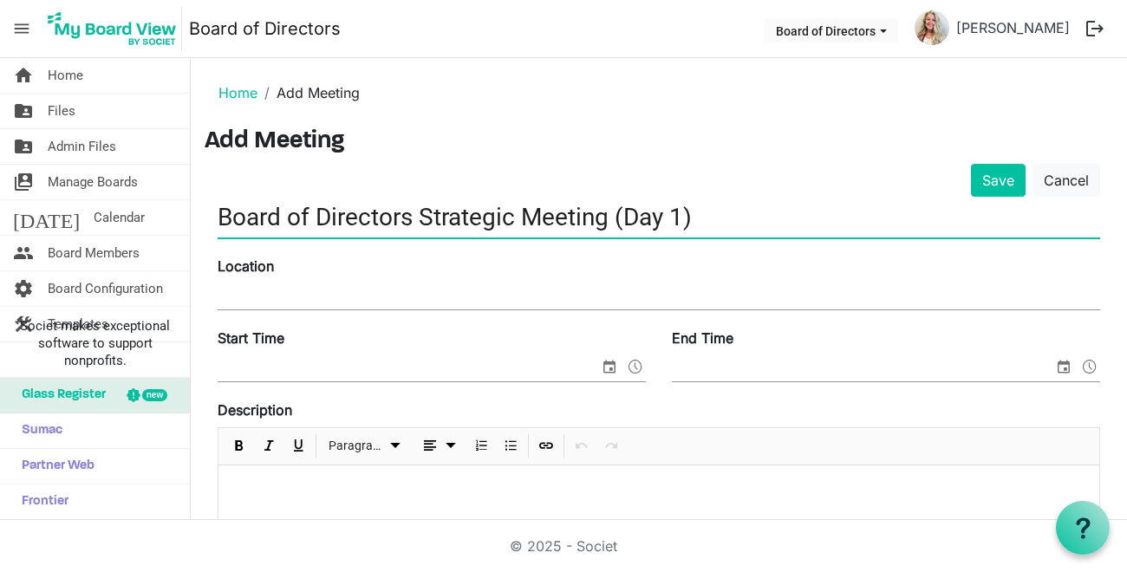
click at [683, 216] on input "Board of Directors Strategic Meeting (Day 1)" at bounding box center [659, 217] width 883 height 41
type input "Board of Directors Strategic Meeting (Day 2)"
click at [240, 295] on input "Location" at bounding box center [659, 297] width 883 height 26
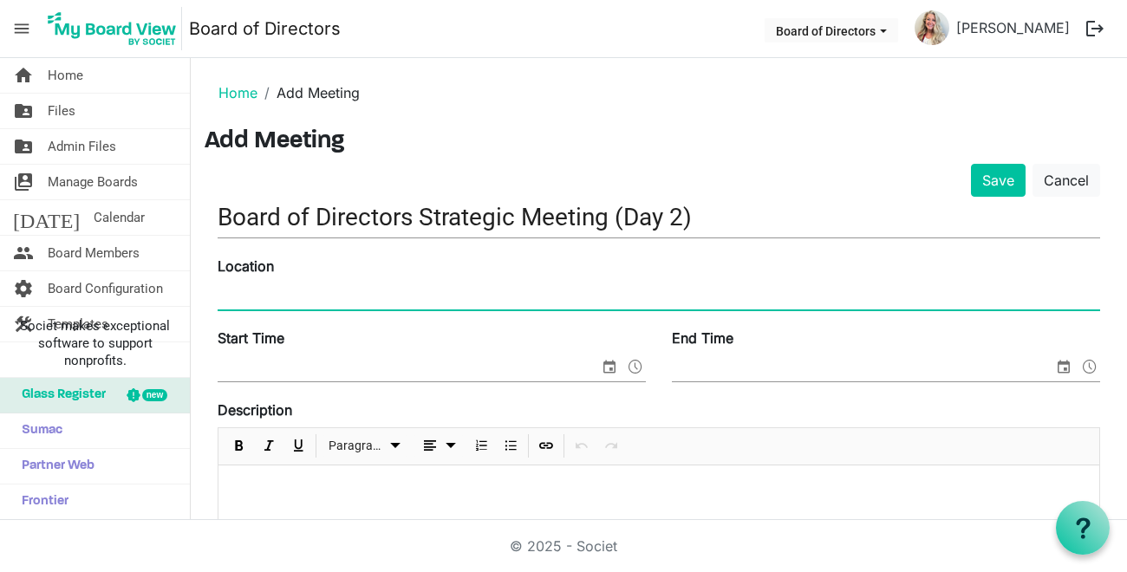
type input "Salt Lake City"
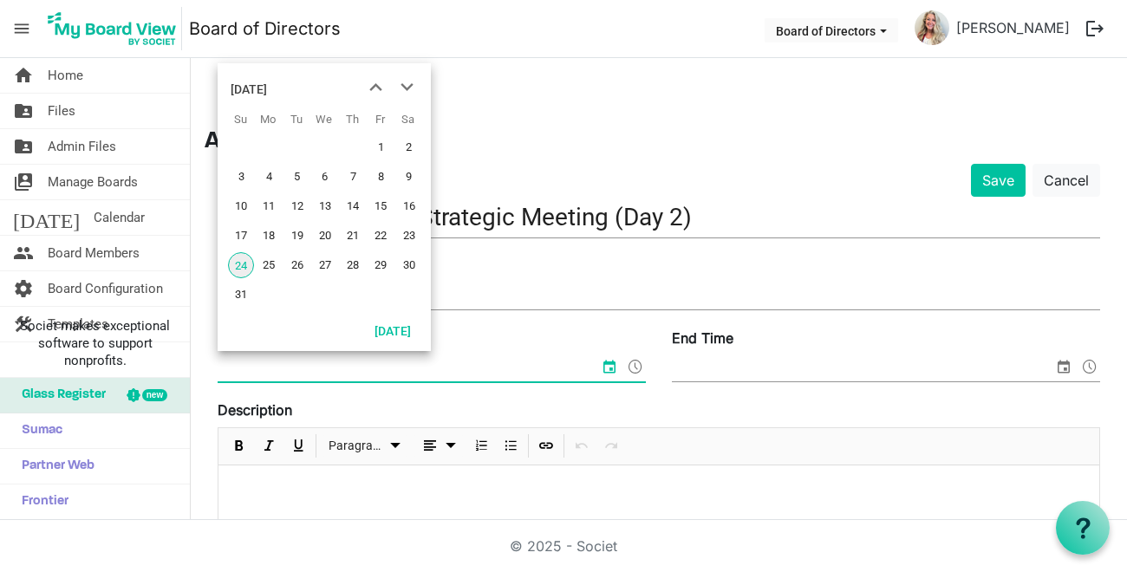
click at [266, 370] on input "Start Time" at bounding box center [409, 369] width 382 height 26
click at [326, 264] on span "27" at bounding box center [325, 265] width 26 height 26
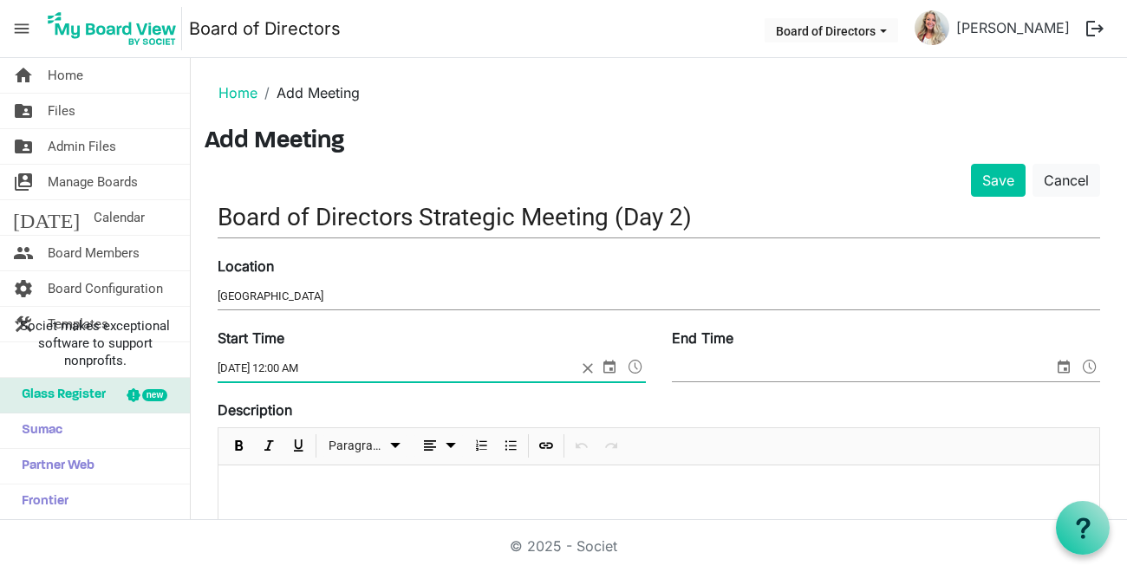
click at [625, 363] on span at bounding box center [635, 367] width 21 height 23
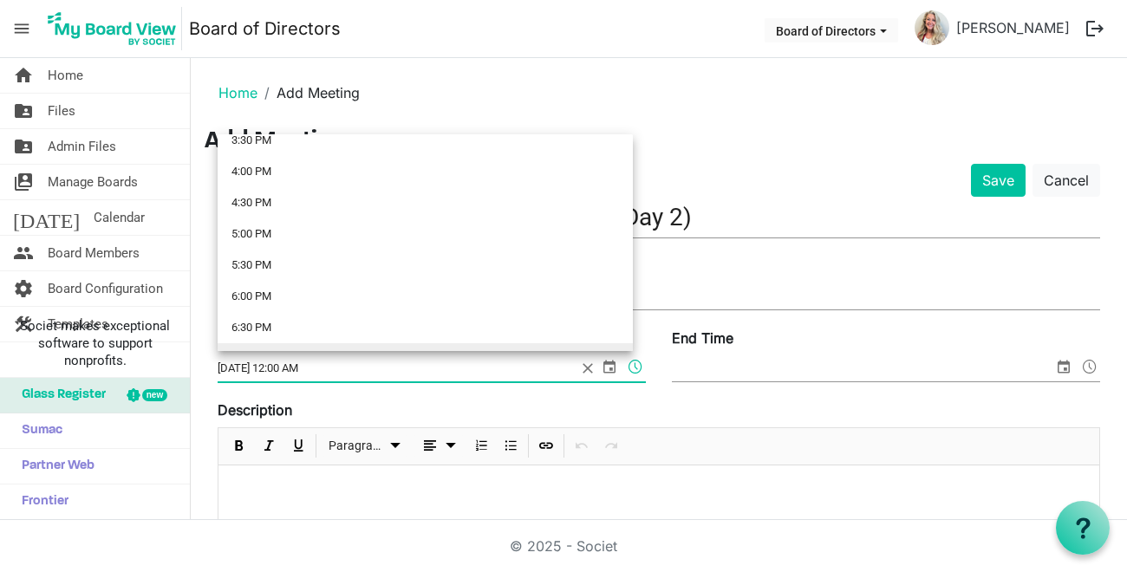
scroll to position [948, 0]
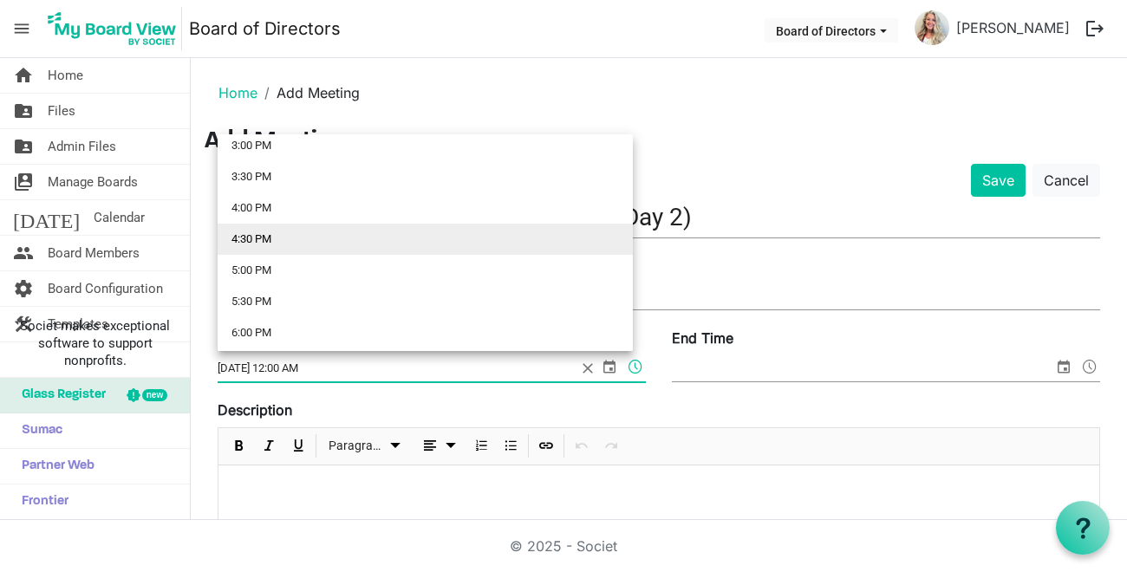
click at [264, 232] on li "4:30 PM" at bounding box center [425, 239] width 415 height 31
type input "8/27/2025 4:30 PM"
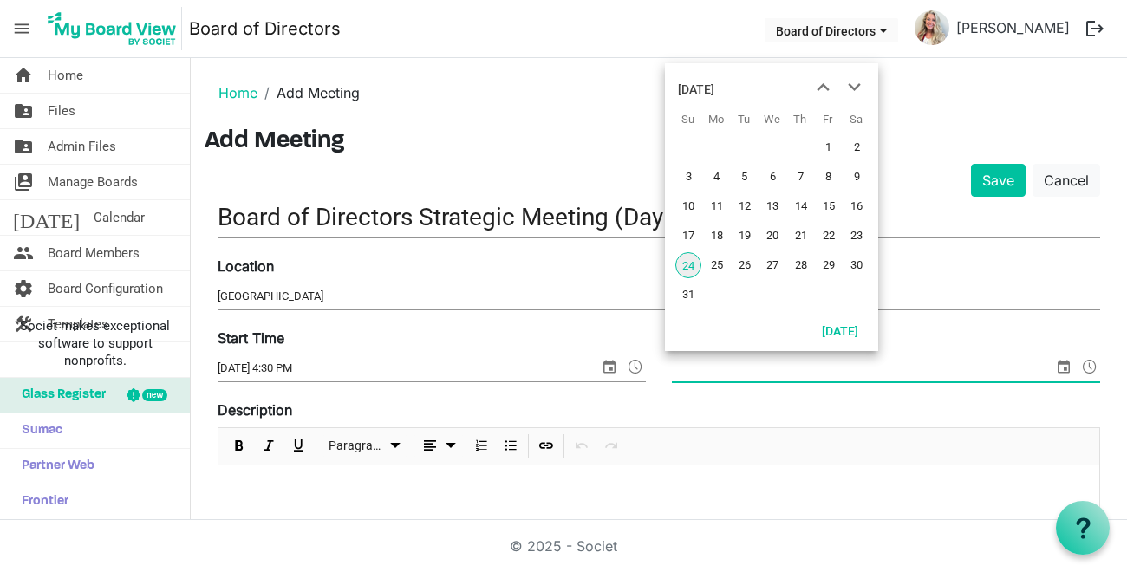
click at [1054, 367] on span "select" at bounding box center [1064, 367] width 21 height 23
click at [774, 262] on span "27" at bounding box center [773, 265] width 26 height 26
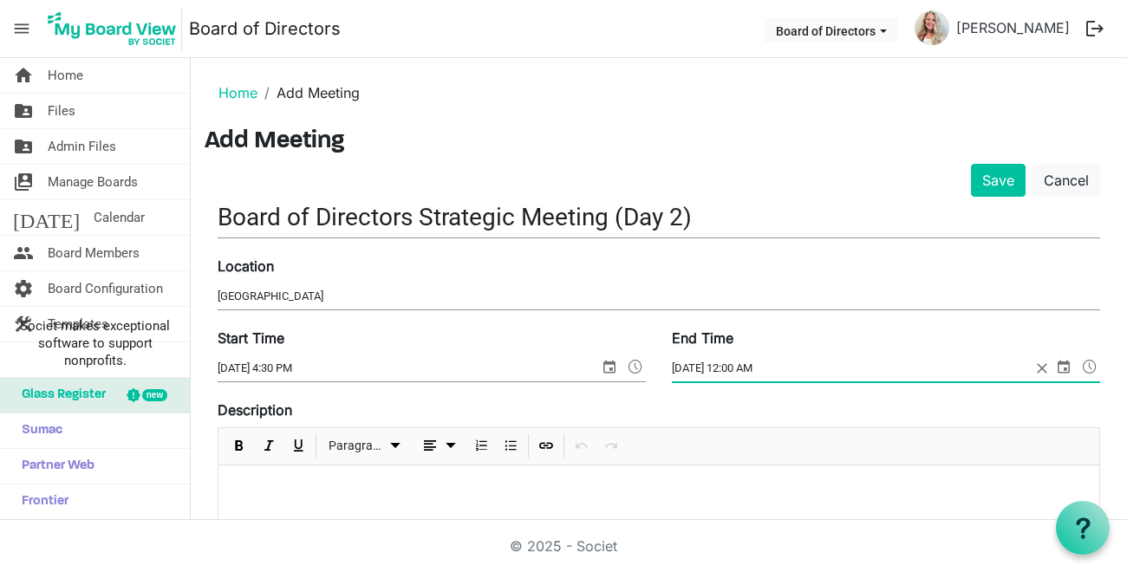
click at [1080, 362] on span at bounding box center [1090, 367] width 21 height 23
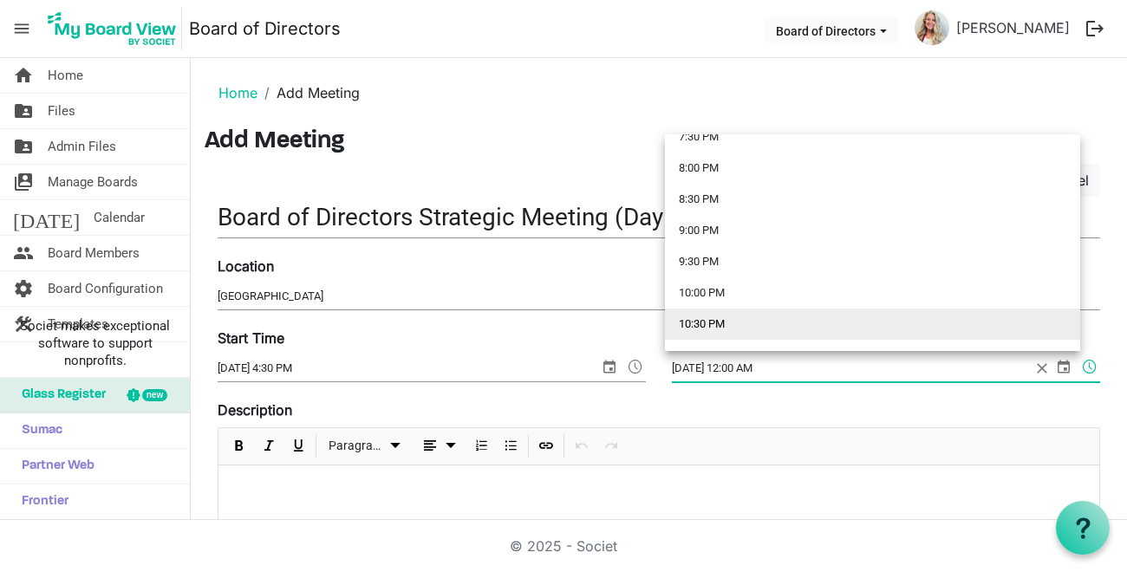
scroll to position [1208, 0]
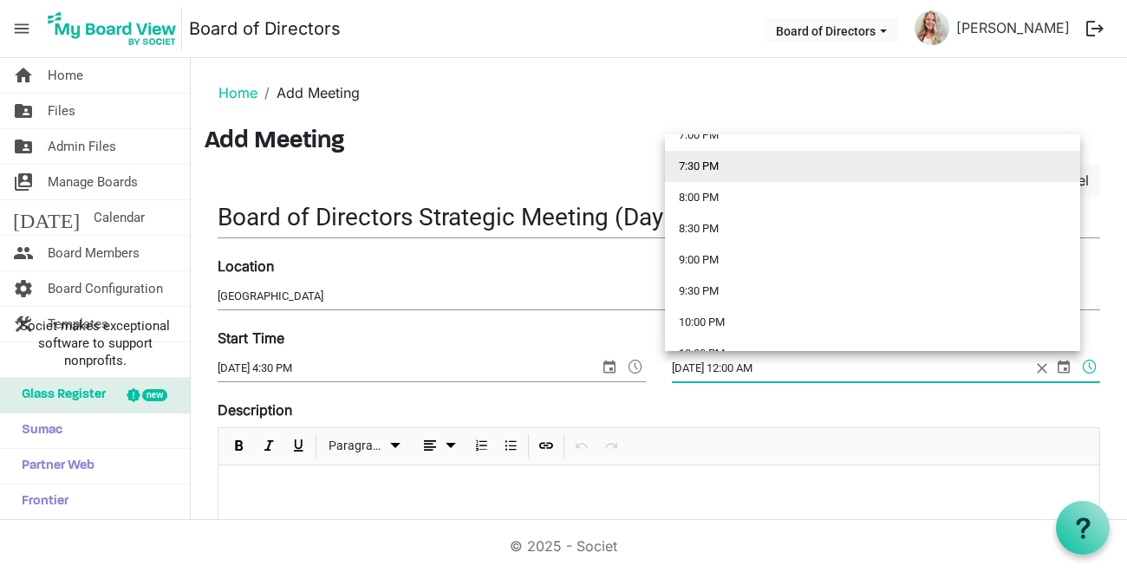
click at [703, 166] on li "7:30 PM" at bounding box center [872, 166] width 415 height 31
type input "8/27/2025 7:30 PM"
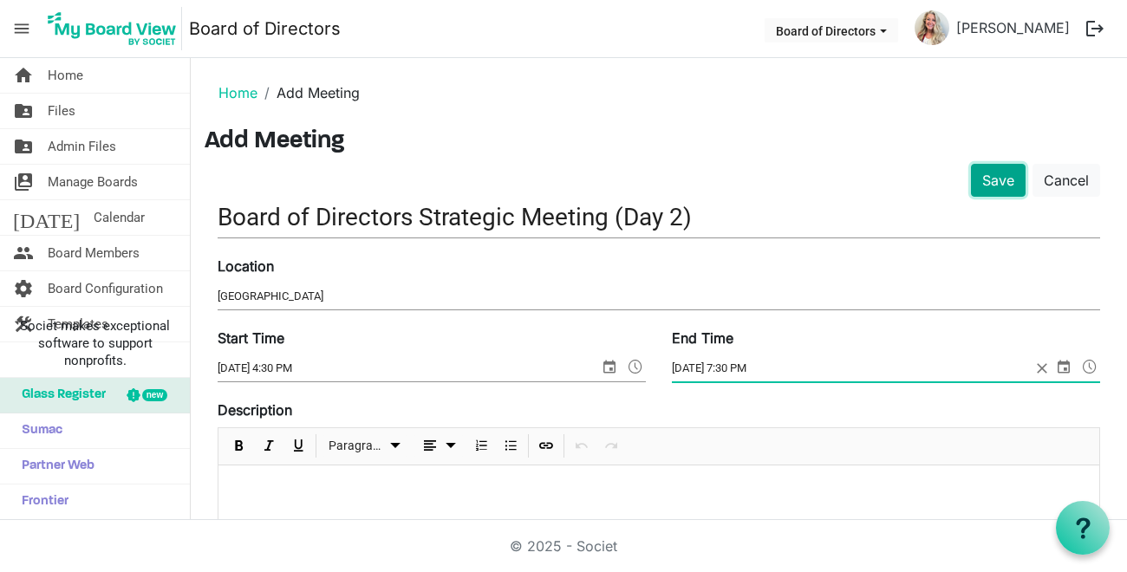
click at [983, 180] on button "Save" at bounding box center [998, 180] width 55 height 33
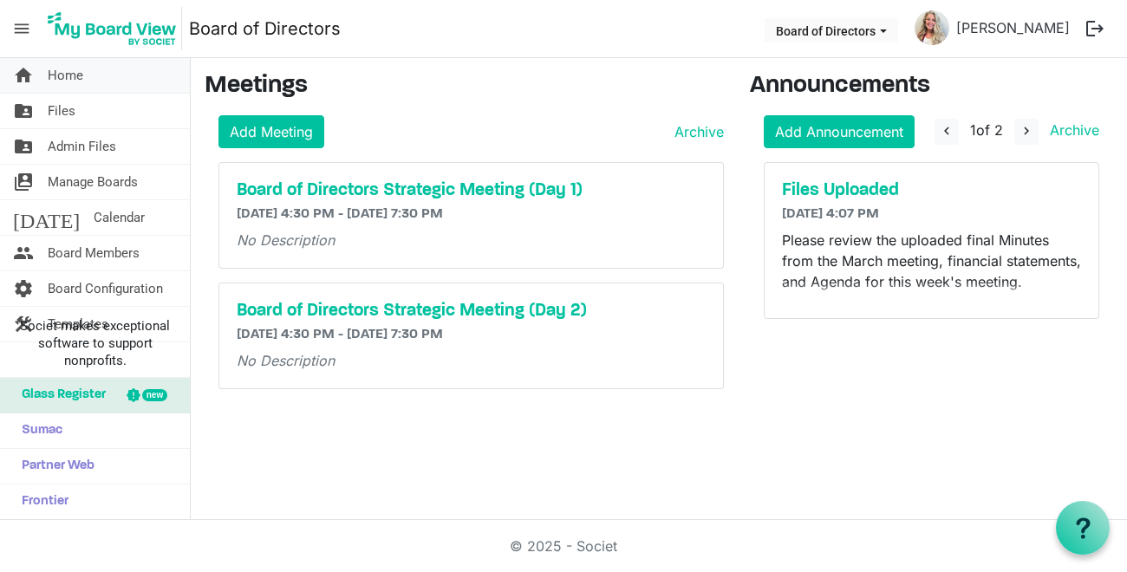
click at [59, 76] on span "Home" at bounding box center [66, 75] width 36 height 35
click at [62, 76] on span "Home" at bounding box center [66, 75] width 36 height 35
click at [63, 180] on span "Manage Boards" at bounding box center [93, 182] width 90 height 35
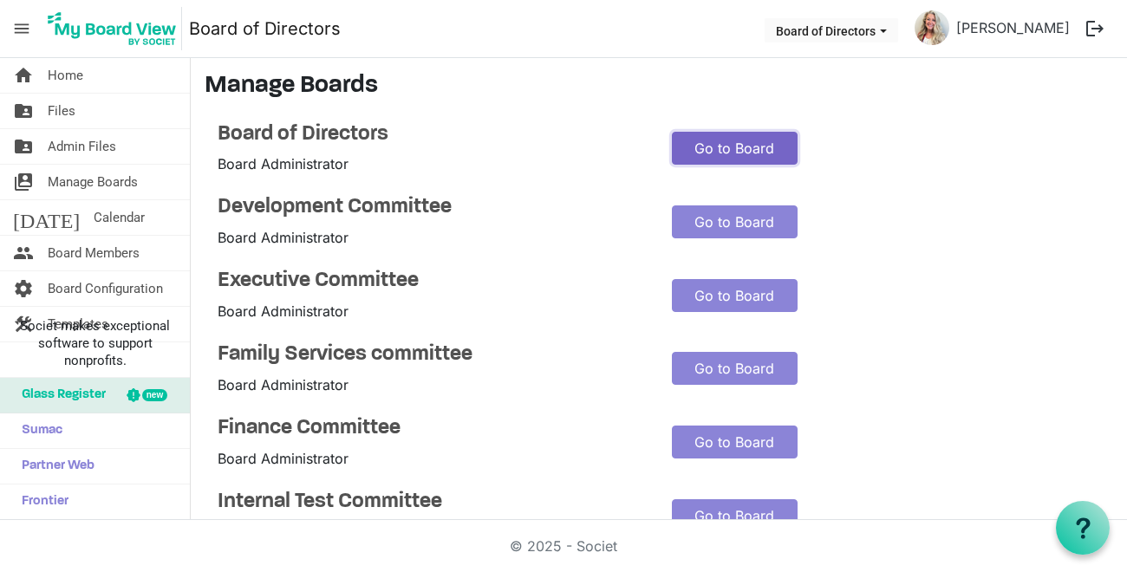
click at [730, 133] on link "Go to Board" at bounding box center [735, 148] width 126 height 33
